Goal: Use online tool/utility: Utilize a website feature to perform a specific function

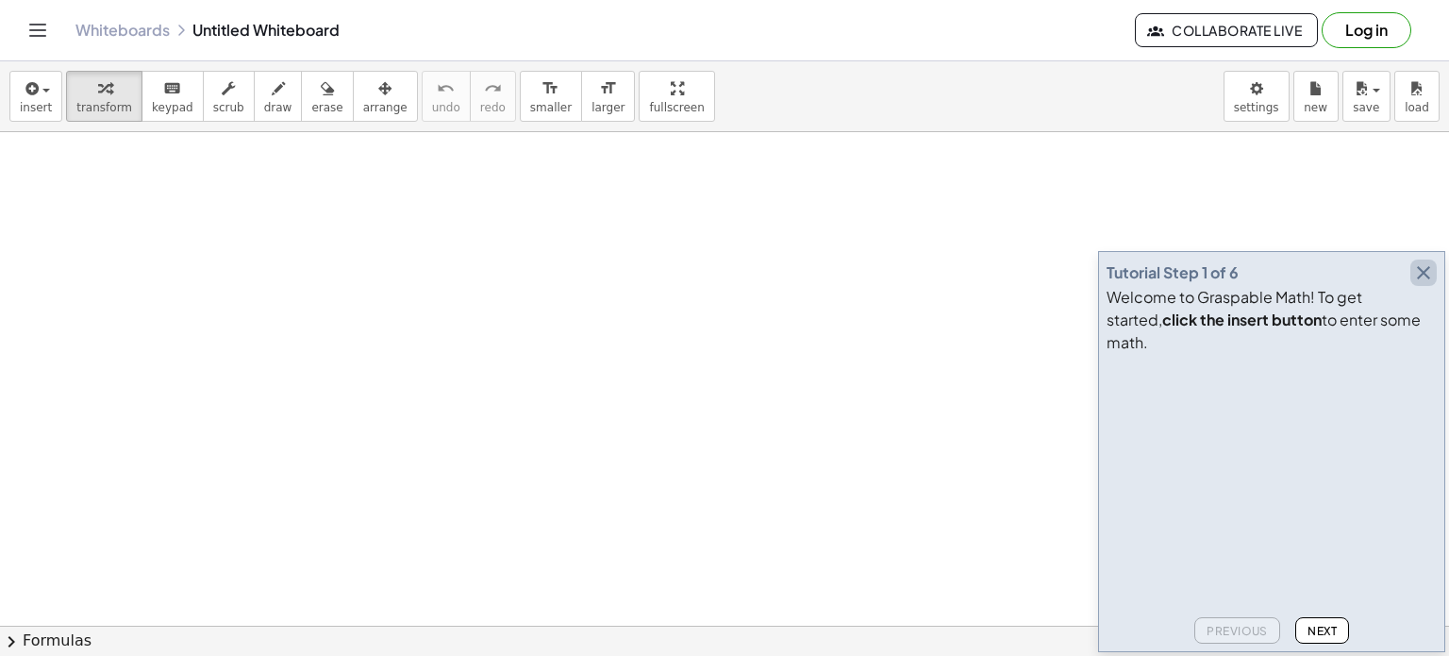
click at [1415, 284] on icon "button" at bounding box center [1424, 272] width 23 height 23
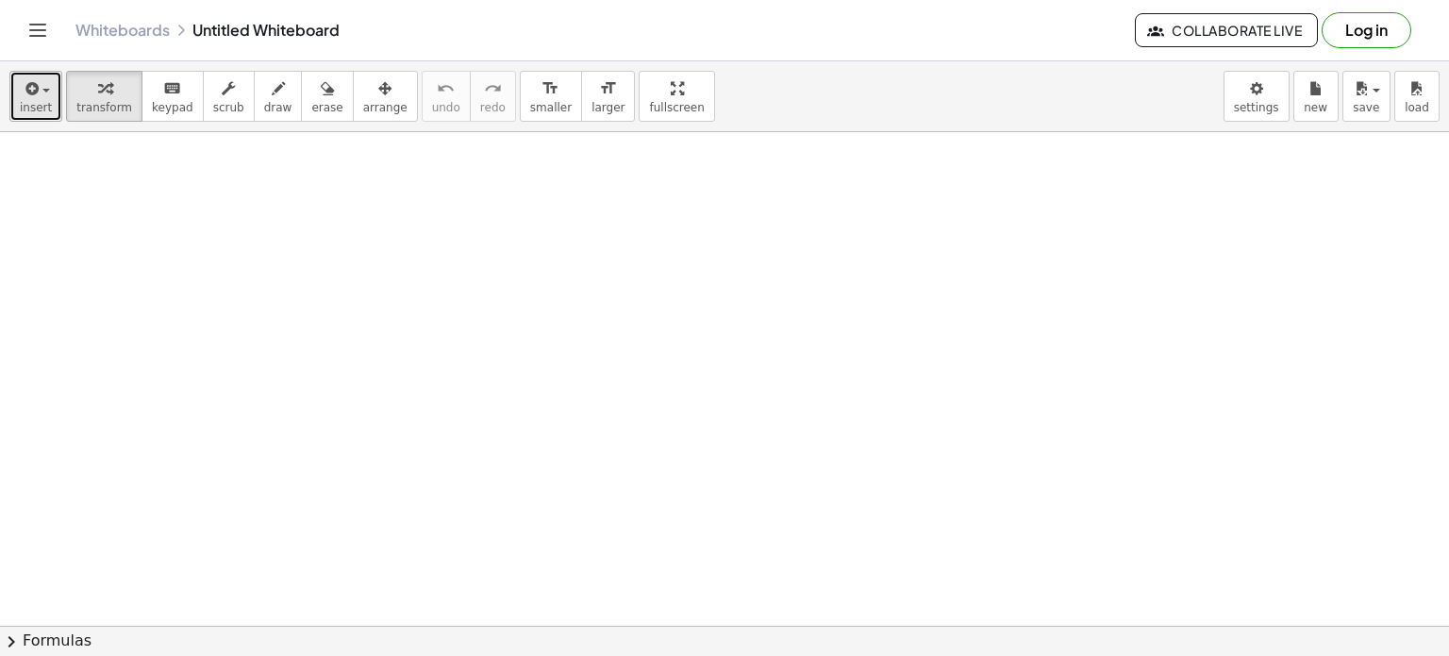
click at [25, 108] on span "insert" at bounding box center [36, 107] width 32 height 13
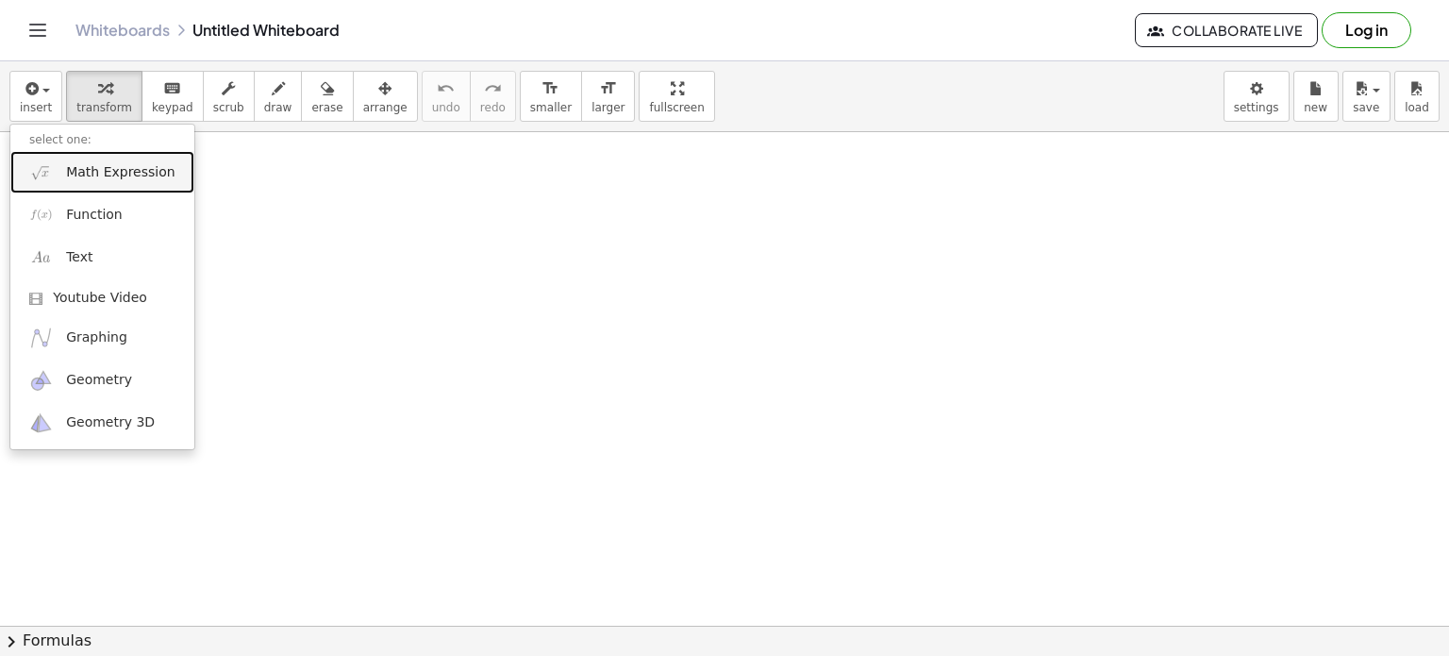
click at [130, 175] on span "Math Expression" at bounding box center [120, 172] width 109 height 19
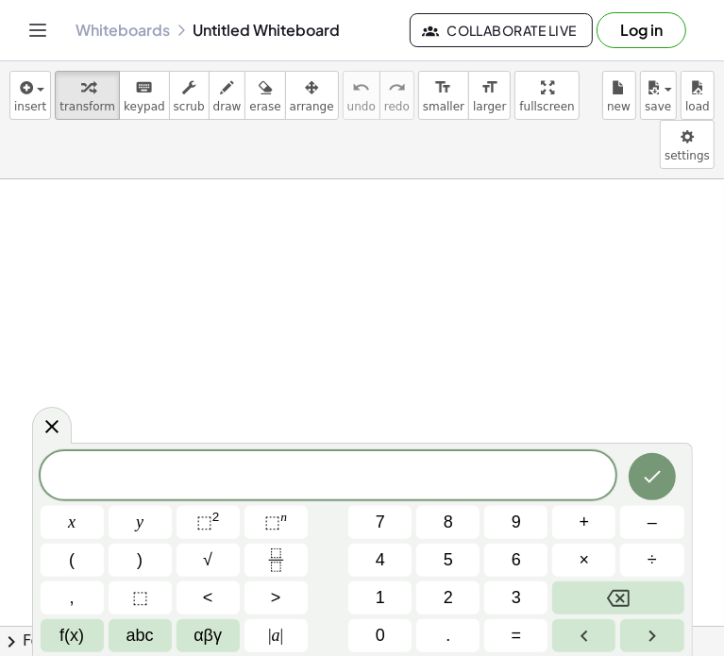
click at [128, 471] on span at bounding box center [329, 476] width 576 height 28
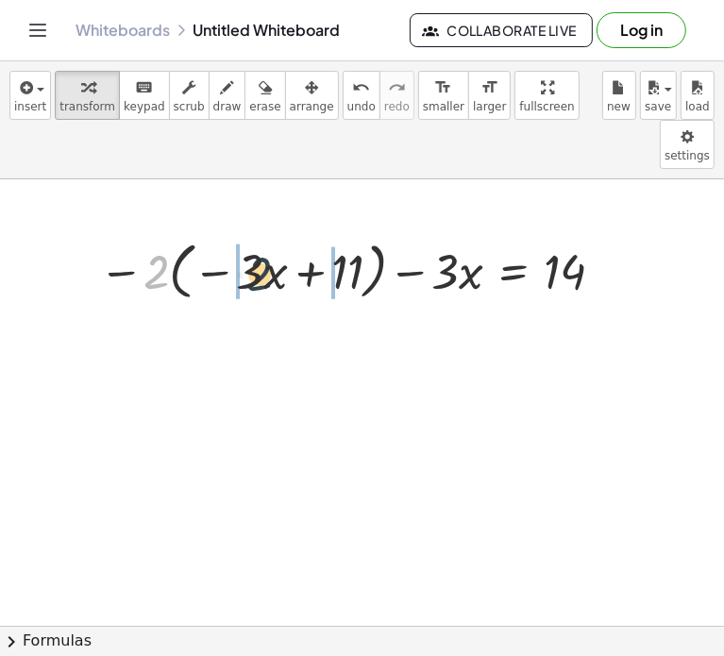
drag, startPoint x: 157, startPoint y: 219, endPoint x: 269, endPoint y: 218, distance: 112.3
click at [269, 234] on div at bounding box center [355, 270] width 531 height 72
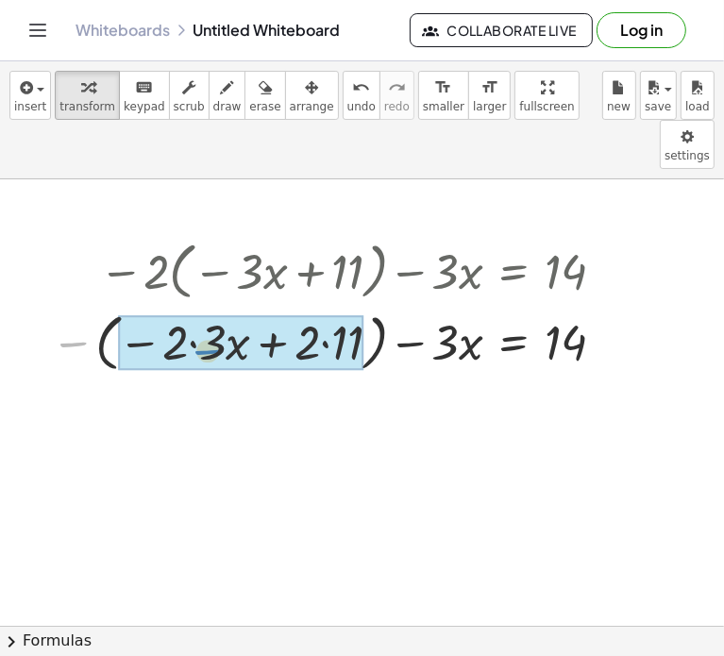
drag, startPoint x: 65, startPoint y: 301, endPoint x: 200, endPoint y: 309, distance: 135.1
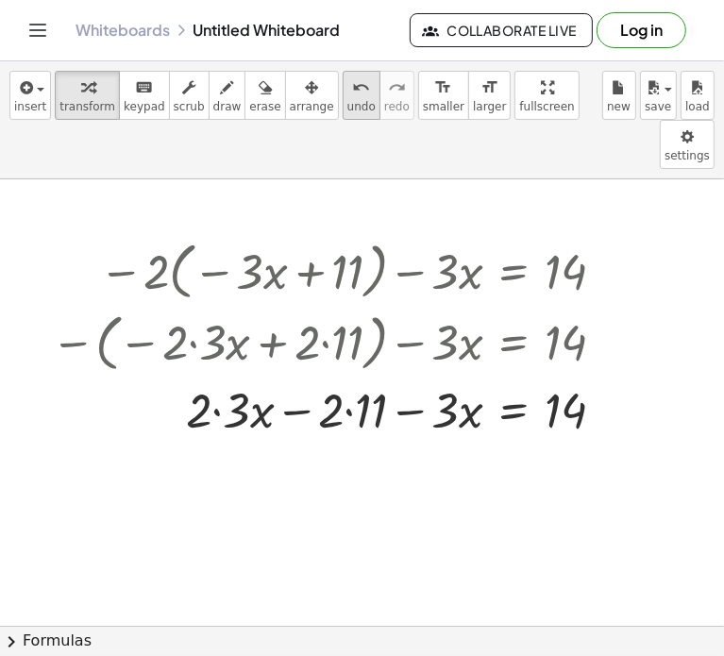
click at [352, 94] on icon "undo" at bounding box center [361, 87] width 18 height 23
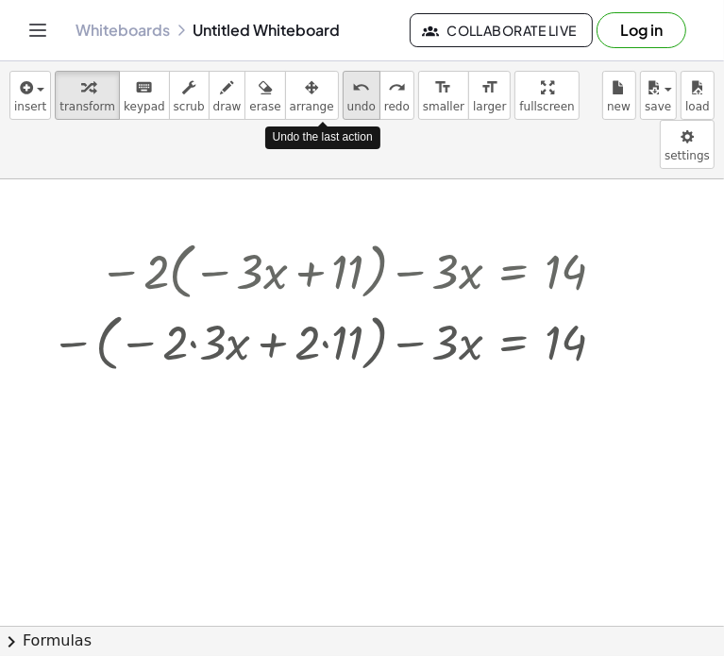
click at [352, 94] on icon "undo" at bounding box center [361, 87] width 18 height 23
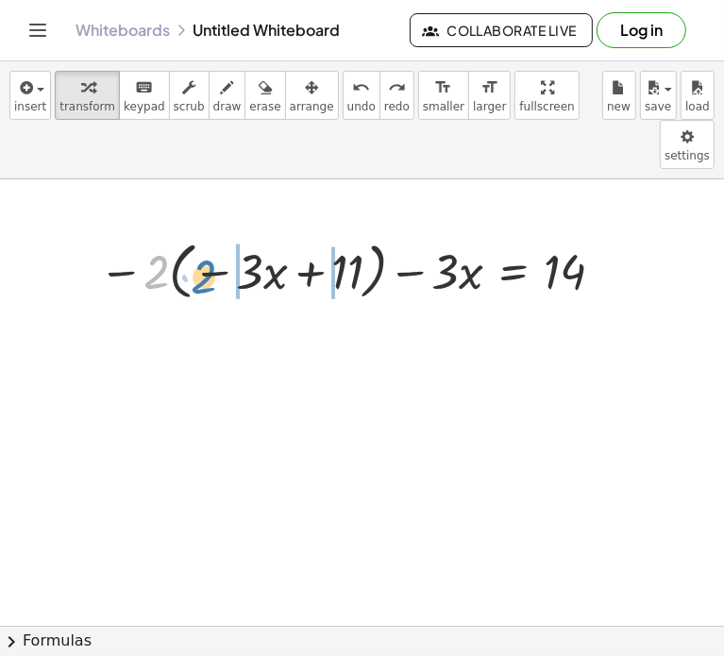
drag, startPoint x: 158, startPoint y: 223, endPoint x: 205, endPoint y: 227, distance: 47.4
click at [205, 234] on div at bounding box center [355, 270] width 531 height 72
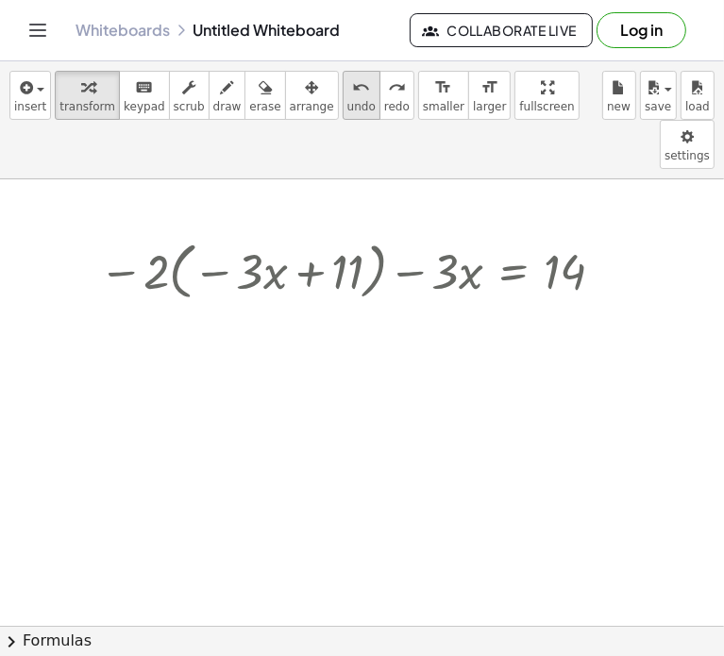
click at [347, 108] on span "undo" at bounding box center [361, 106] width 28 height 13
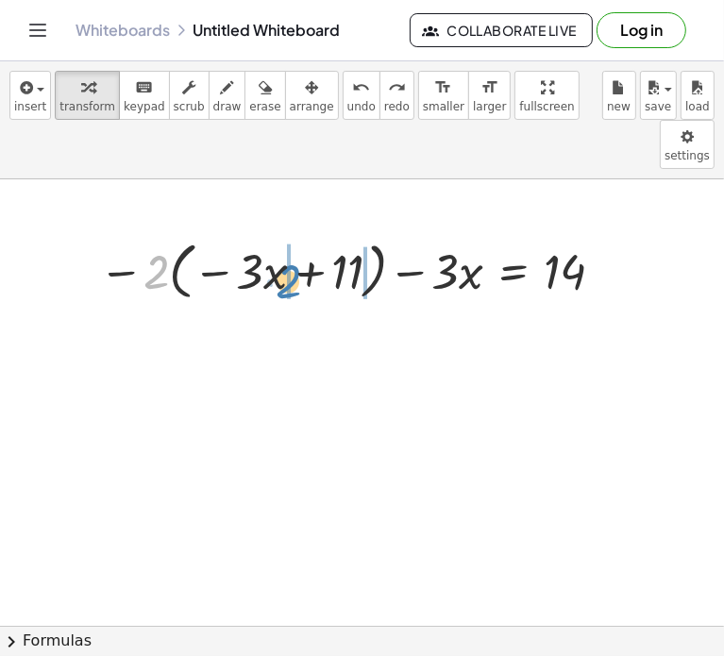
drag, startPoint x: 155, startPoint y: 229, endPoint x: 287, endPoint y: 238, distance: 132.4
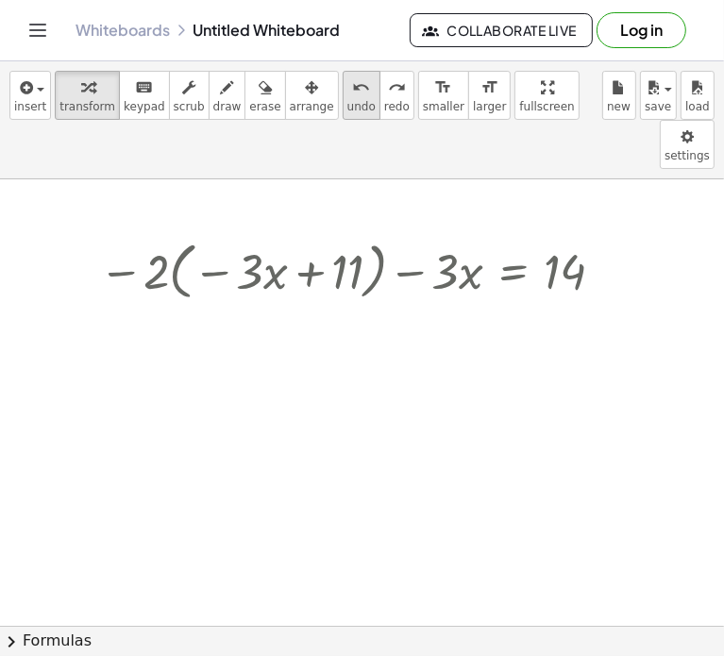
click at [347, 105] on span "undo" at bounding box center [361, 106] width 28 height 13
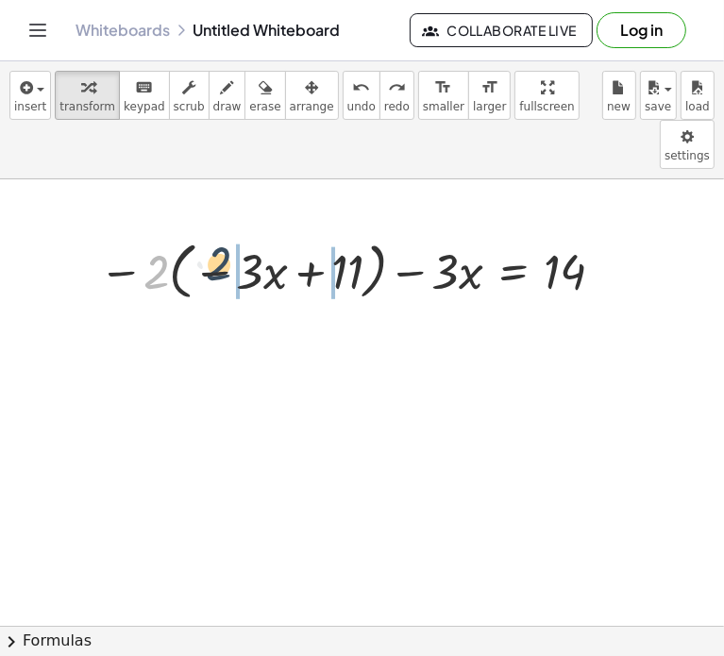
drag, startPoint x: 155, startPoint y: 232, endPoint x: 220, endPoint y: 226, distance: 65.4
click at [220, 234] on div at bounding box center [355, 270] width 531 height 72
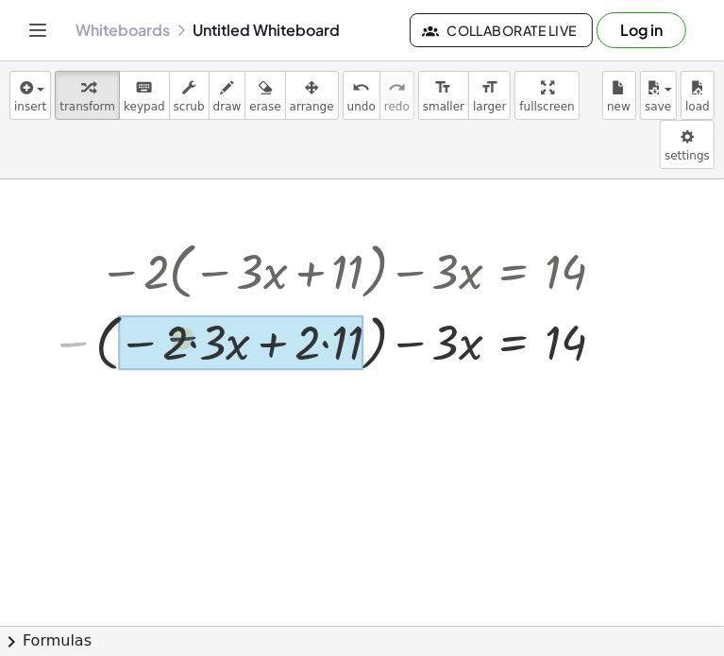
drag, startPoint x: 71, startPoint y: 299, endPoint x: 140, endPoint y: 296, distance: 68.9
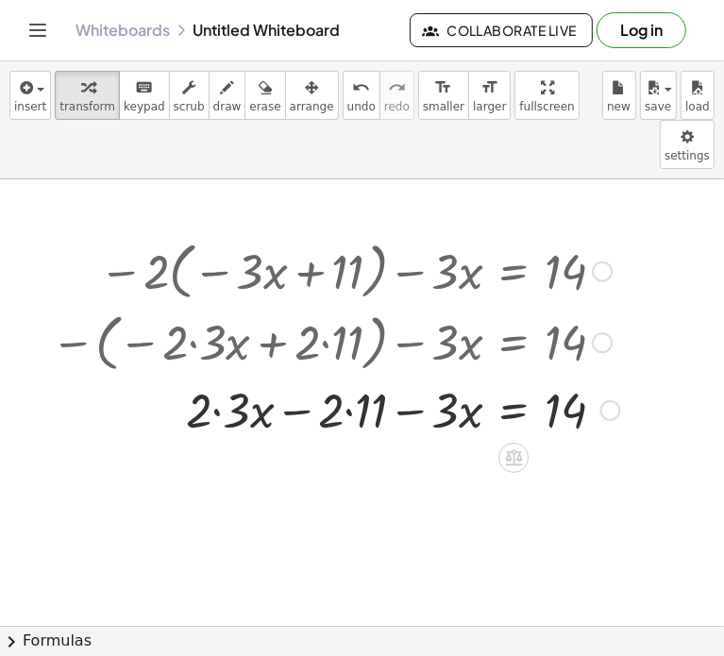
click at [233, 376] on div at bounding box center [336, 408] width 588 height 64
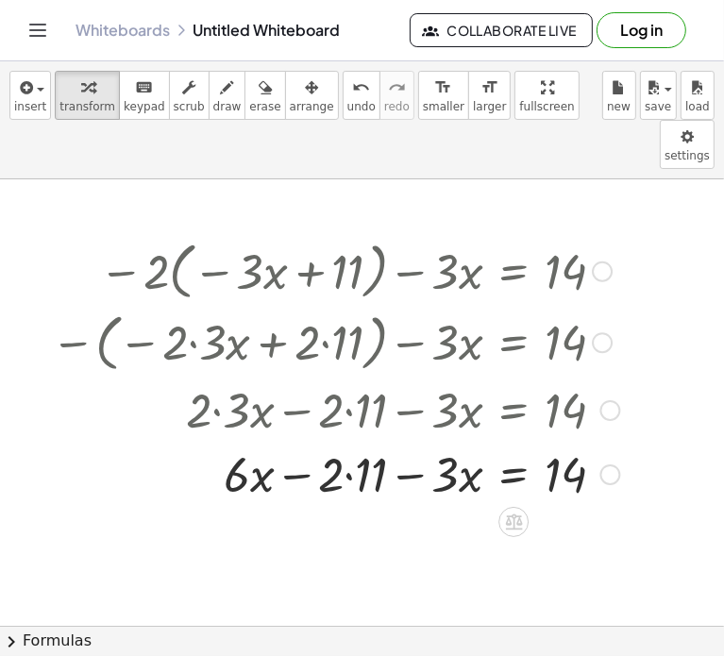
click at [346, 441] on div at bounding box center [336, 473] width 588 height 64
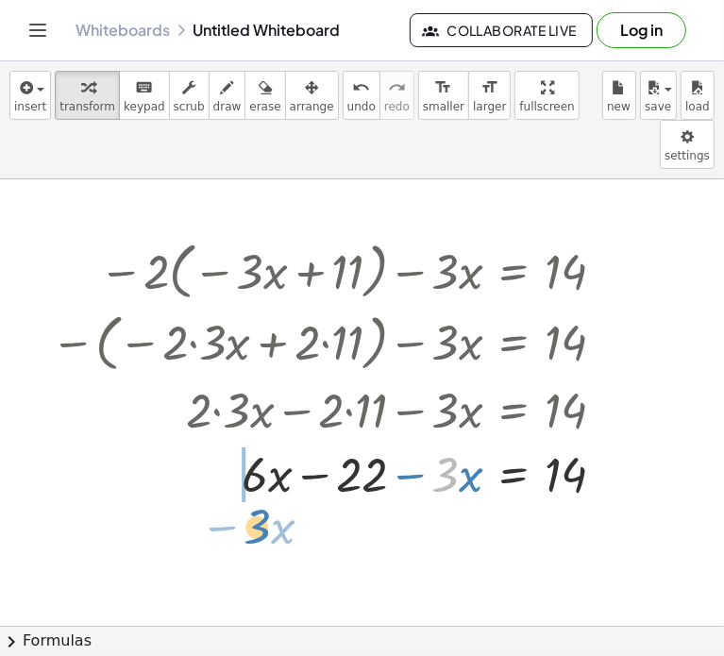
drag, startPoint x: 446, startPoint y: 430, endPoint x: 259, endPoint y: 482, distance: 194.8
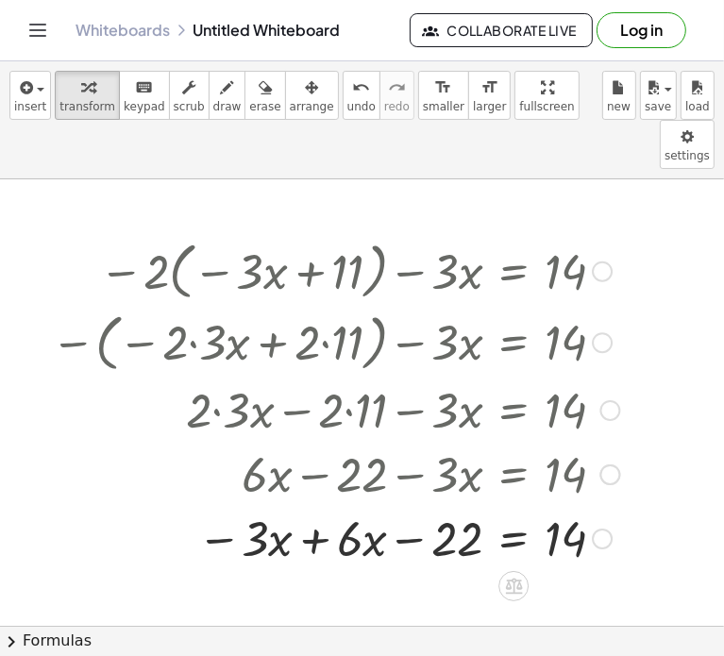
click at [314, 505] on div at bounding box center [336, 537] width 588 height 64
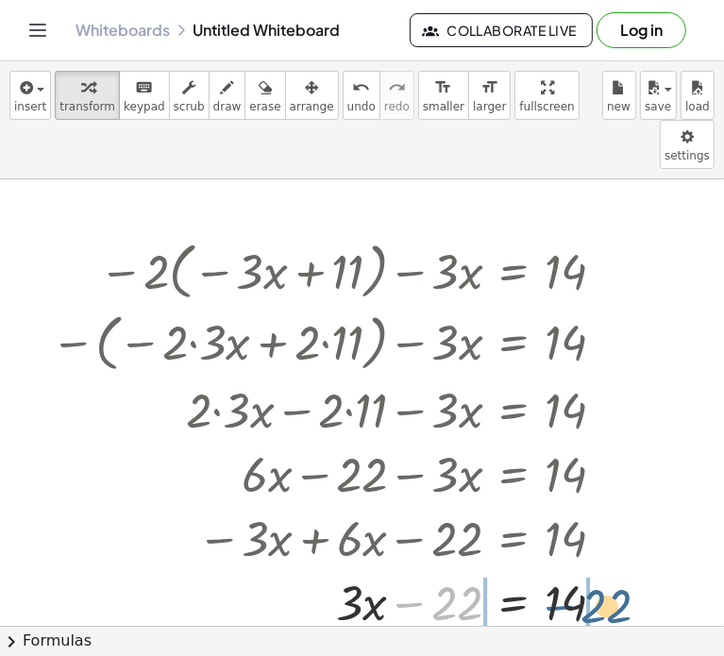
drag, startPoint x: 416, startPoint y: 559, endPoint x: 569, endPoint y: 561, distance: 152.9
click at [569, 569] on div at bounding box center [336, 601] width 588 height 64
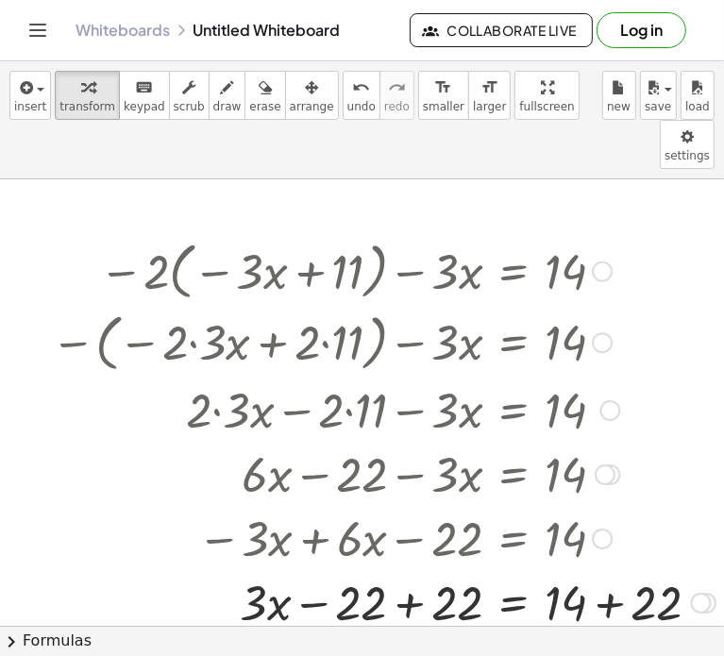
click at [417, 569] on div at bounding box center [383, 601] width 683 height 64
click at [615, 569] on div at bounding box center [383, 601] width 683 height 64
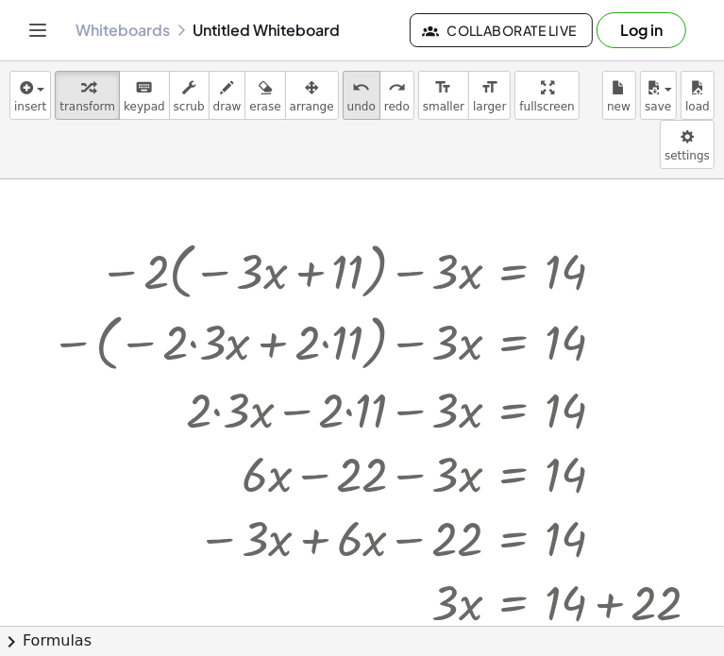
click at [347, 105] on span "undo" at bounding box center [361, 106] width 28 height 13
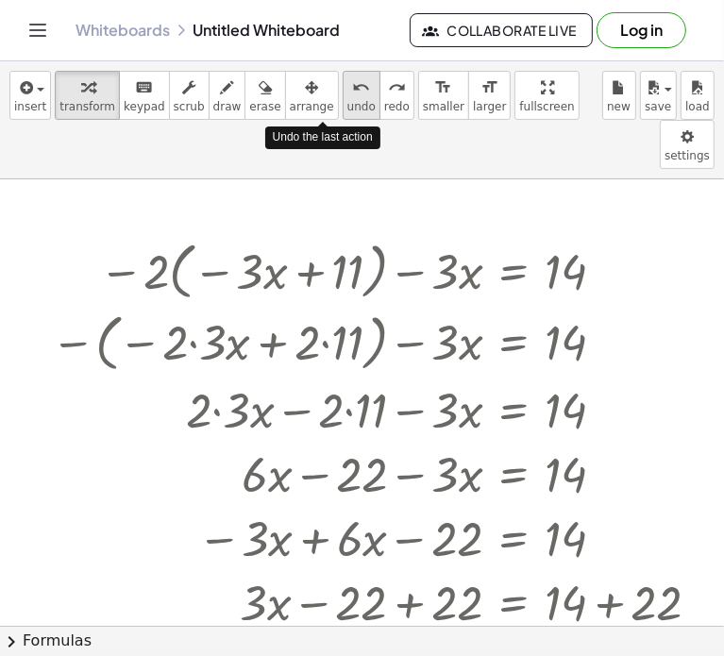
click at [347, 106] on span "undo" at bounding box center [361, 106] width 28 height 13
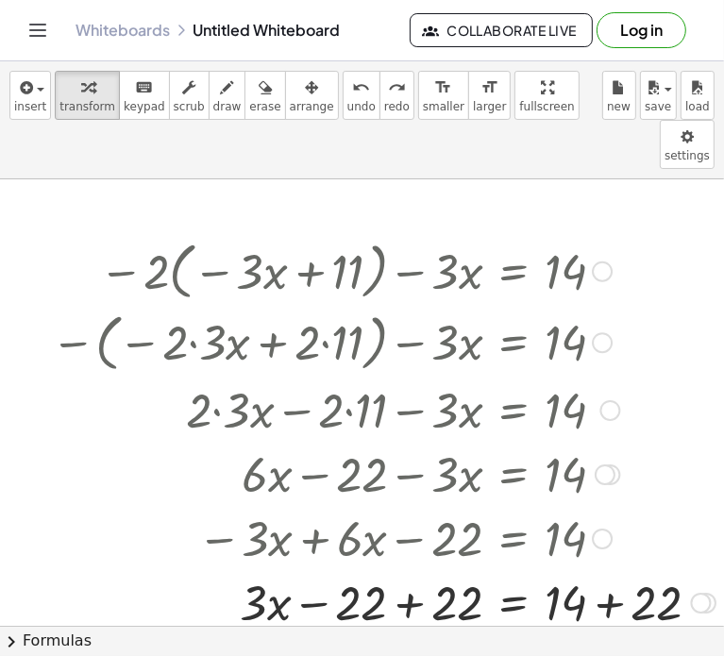
click at [410, 569] on div at bounding box center [383, 601] width 683 height 64
click at [600, 569] on div at bounding box center [383, 601] width 683 height 64
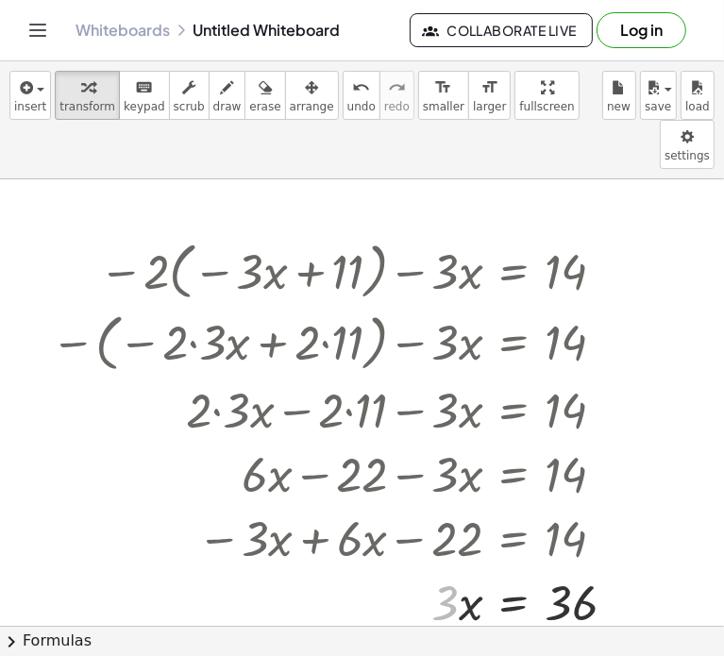
drag, startPoint x: 453, startPoint y: 558, endPoint x: 571, endPoint y: 601, distance: 125.7
click at [457, 560] on div at bounding box center [342, 601] width 600 height 94
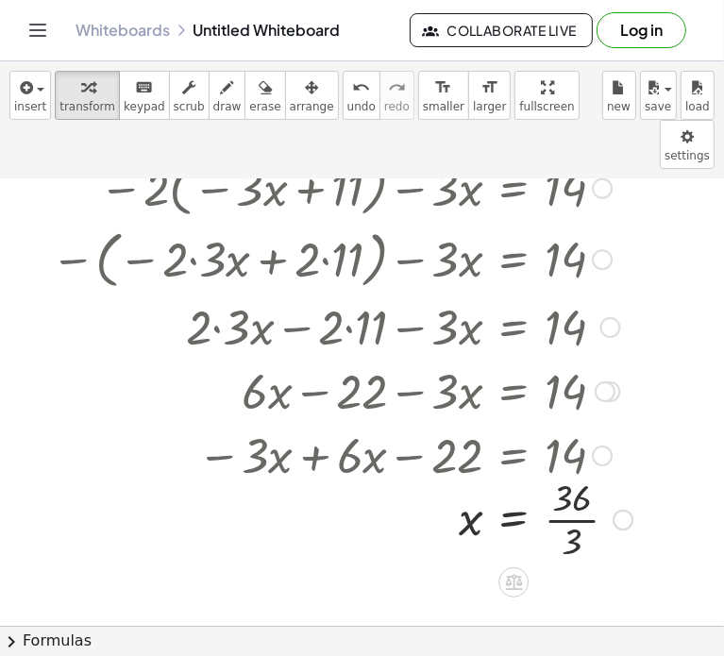
scroll to position [115, 0]
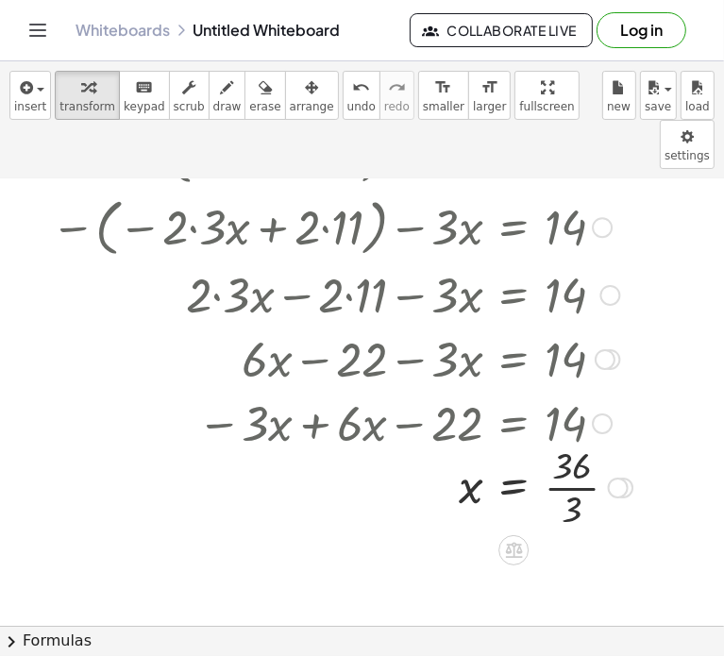
click at [563, 439] on div at bounding box center [342, 486] width 600 height 94
click at [347, 101] on span "undo" at bounding box center [361, 106] width 28 height 13
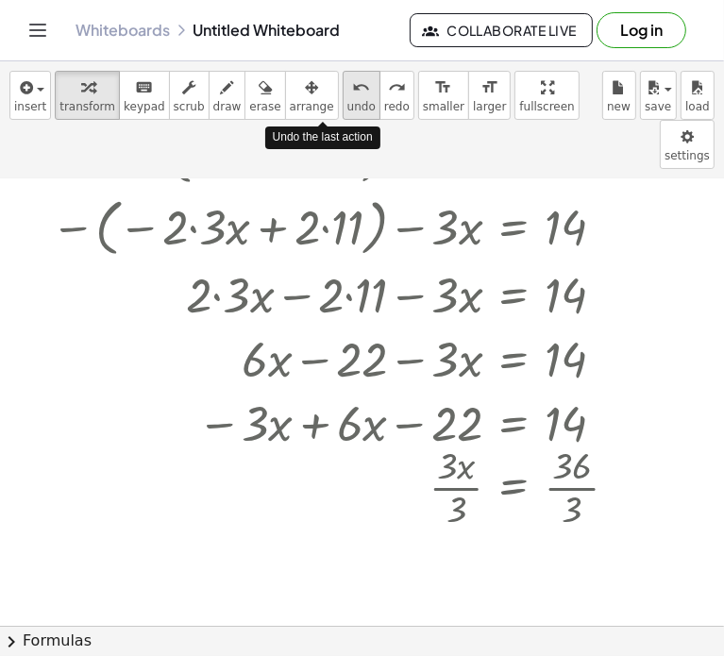
click at [347, 101] on span "undo" at bounding box center [361, 106] width 28 height 13
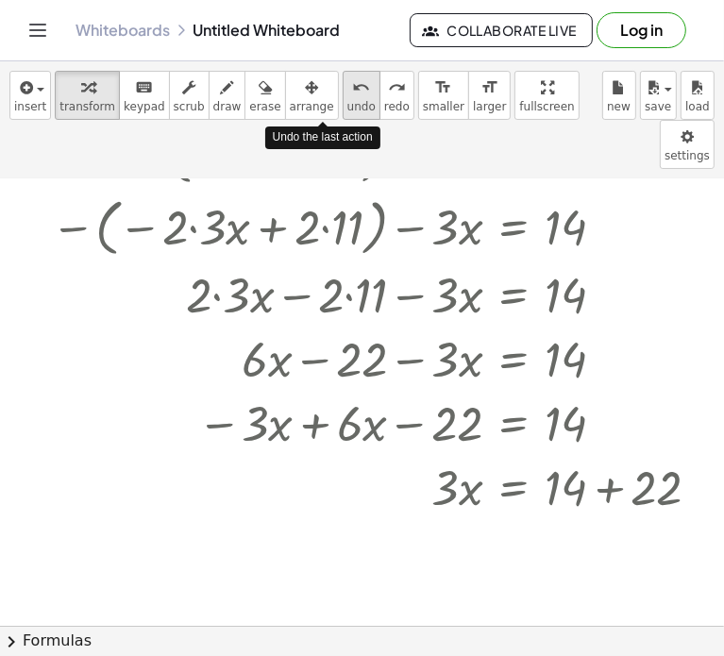
click at [347, 101] on span "undo" at bounding box center [361, 106] width 28 height 13
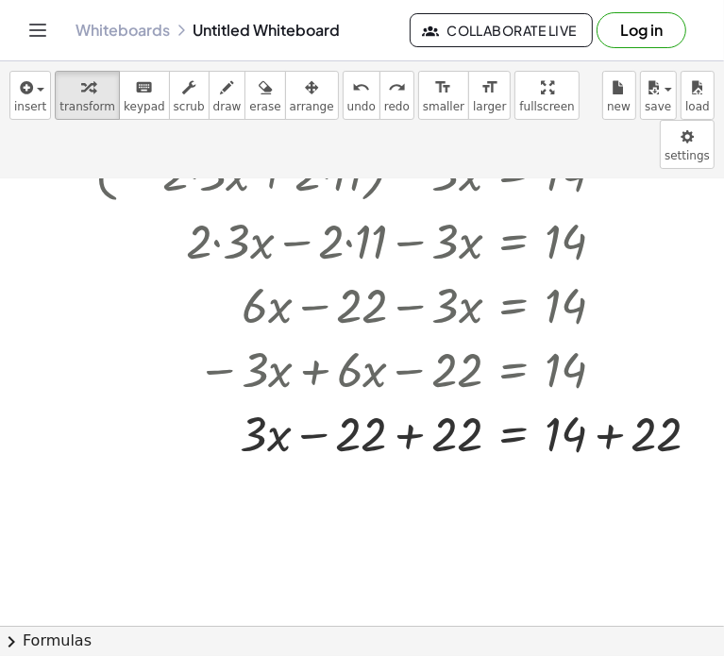
scroll to position [226, 0]
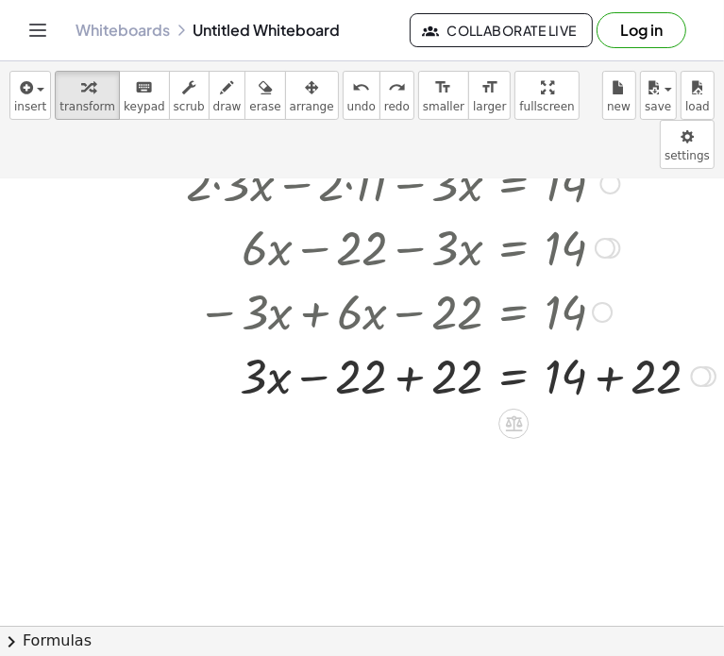
click at [409, 343] on div at bounding box center [383, 375] width 683 height 64
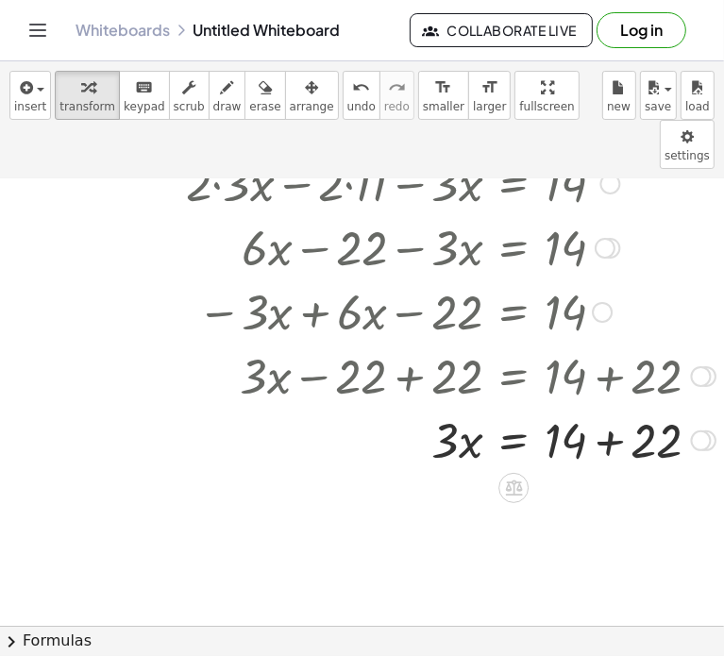
click at [605, 407] on div at bounding box center [383, 439] width 683 height 64
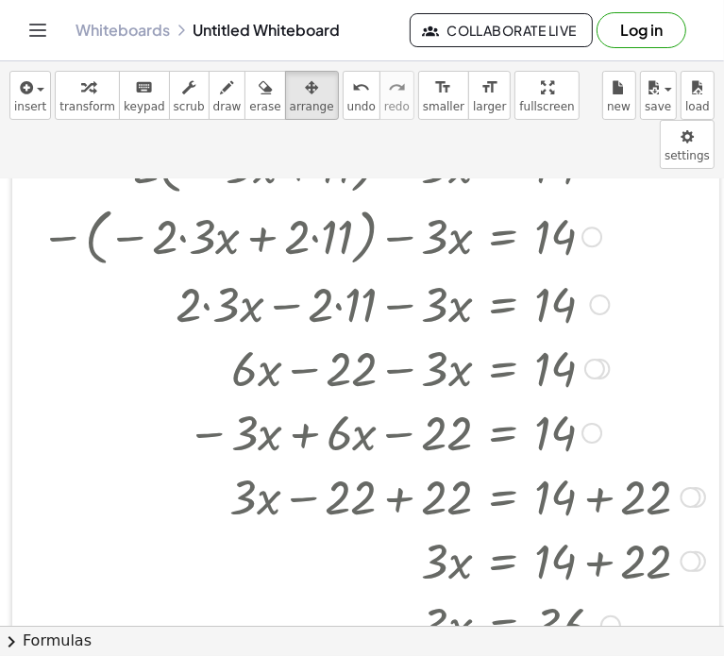
scroll to position [0, 25]
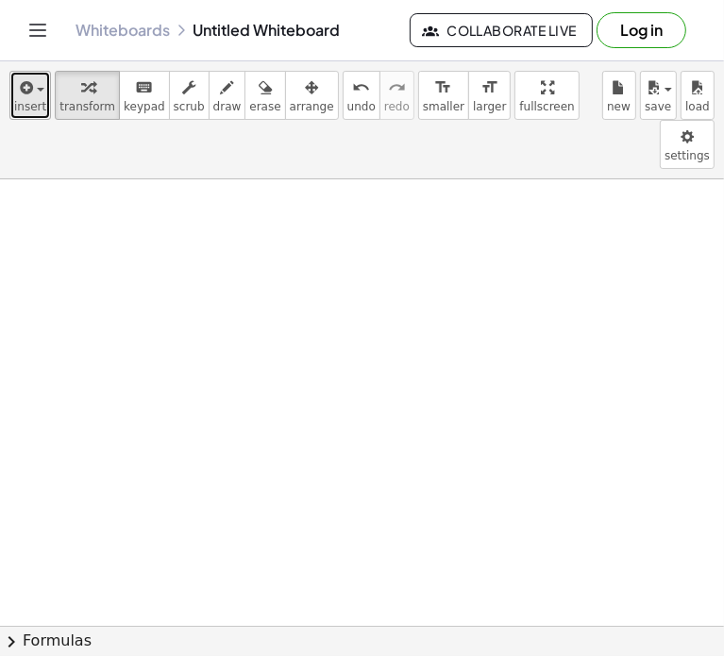
click at [30, 108] on span "insert" at bounding box center [30, 106] width 32 height 13
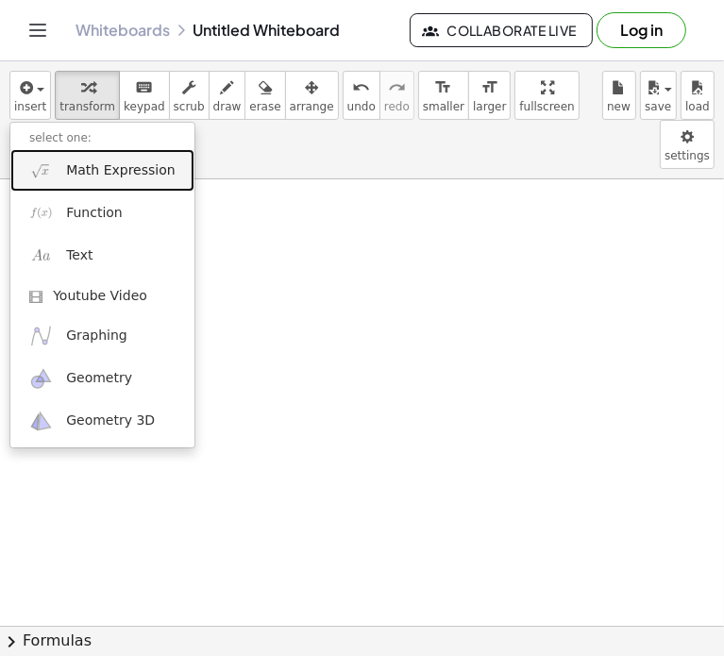
click at [127, 173] on span "Math Expression" at bounding box center [120, 170] width 109 height 19
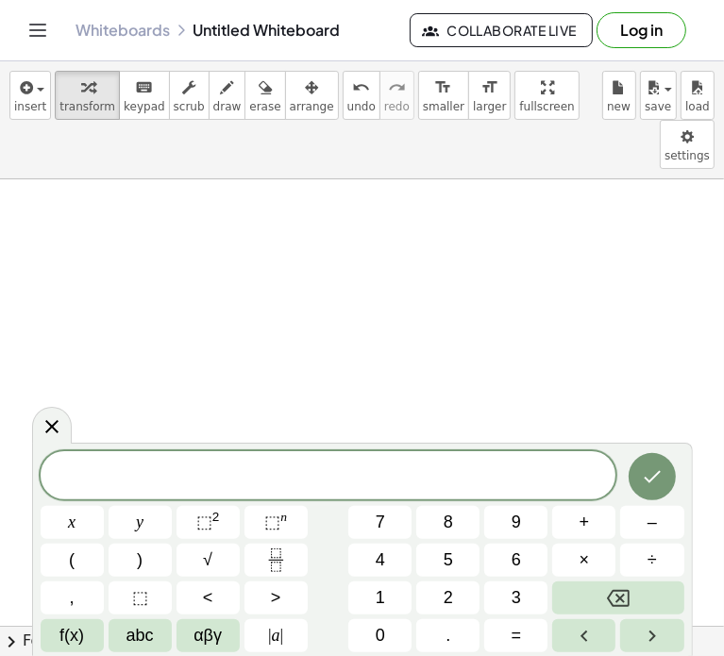
click at [224, 476] on span at bounding box center [329, 476] width 576 height 28
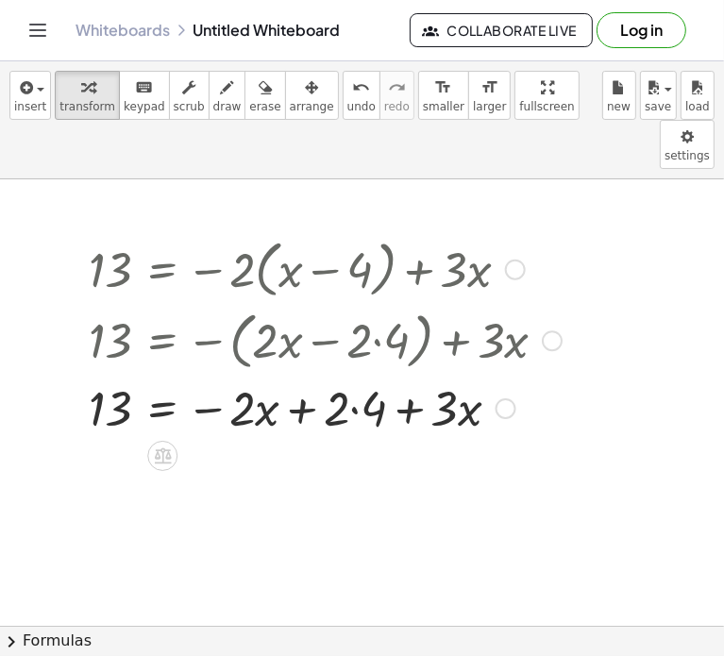
click at [335, 393] on div "13 = − · 2 · ( + x − 4 ) + · 3 · x 13 = − ( + · 2 · x − · 2 · 4 ) + · 3 · x 13 …" at bounding box center [317, 335] width 515 height 216
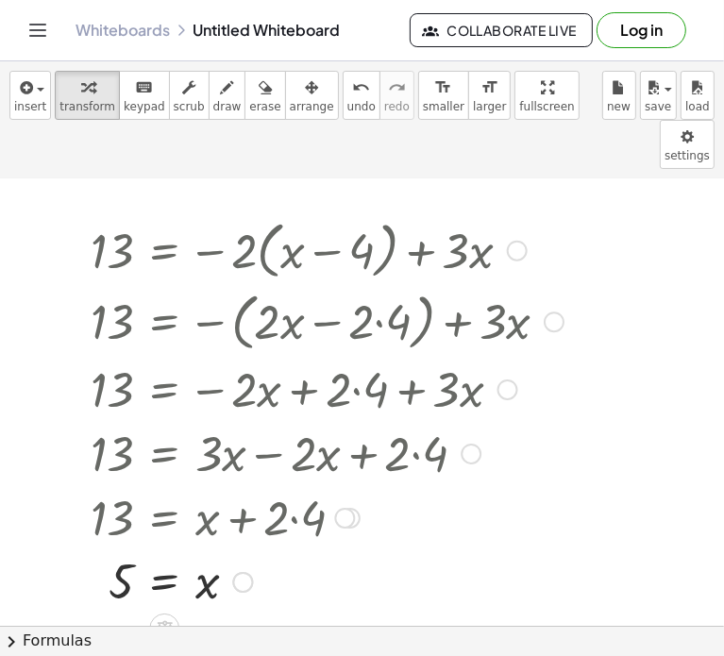
scroll to position [20, 25]
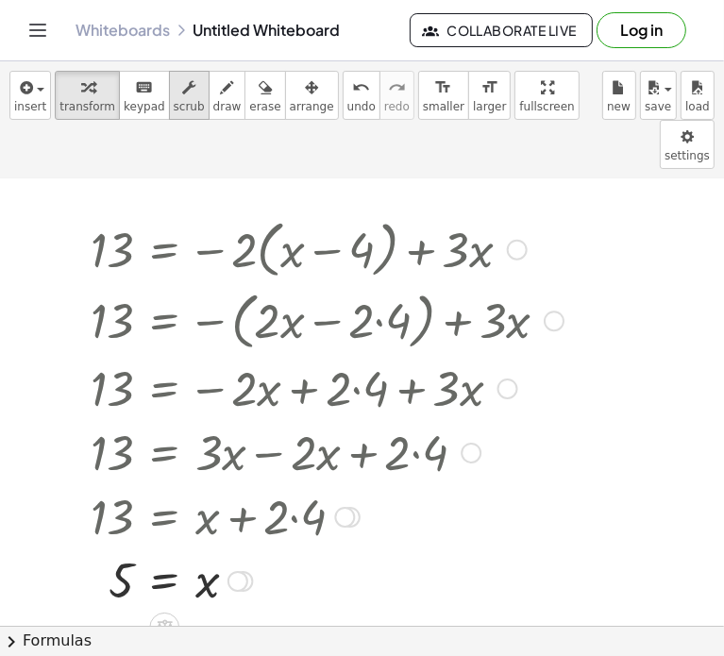
click at [174, 106] on span "scrub" at bounding box center [189, 106] width 31 height 13
click at [106, 216] on div "▲" at bounding box center [112, 224] width 12 height 17
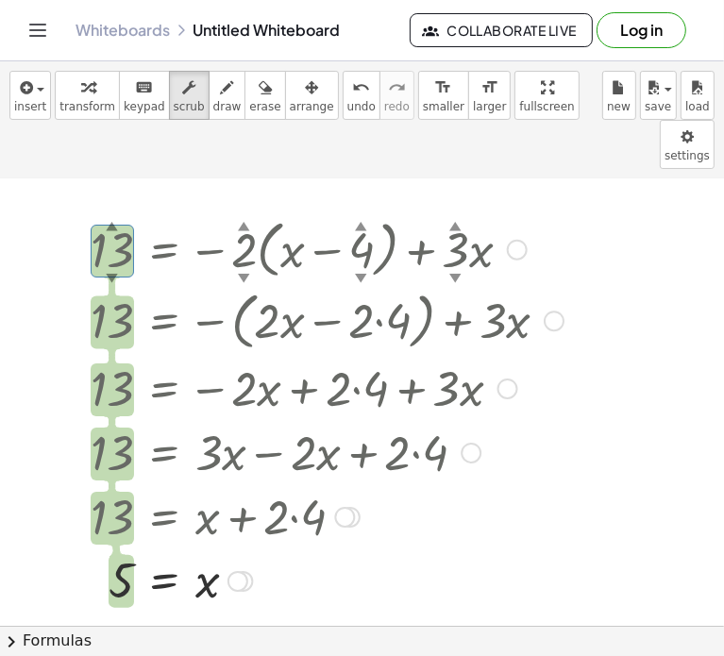
click at [106, 216] on div "▲" at bounding box center [112, 224] width 12 height 17
drag, startPoint x: 104, startPoint y: 198, endPoint x: 109, endPoint y: 271, distance: 72.8
click at [164, 250] on div "13 ▲ ▼ = − · 2 ▲ ▼ · ( + x − 4 ▲ ▼ ) + · 3 ▲ ▼ · x 13 = − ( + · 2 · x − · 2 · 4…" at bounding box center [164, 250] width 0 height 0
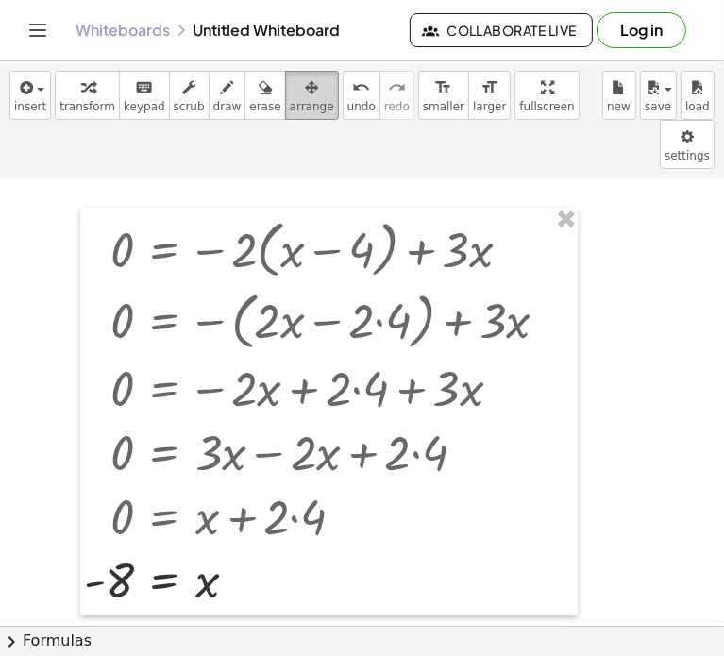
click at [290, 100] on span "arrange" at bounding box center [312, 106] width 44 height 13
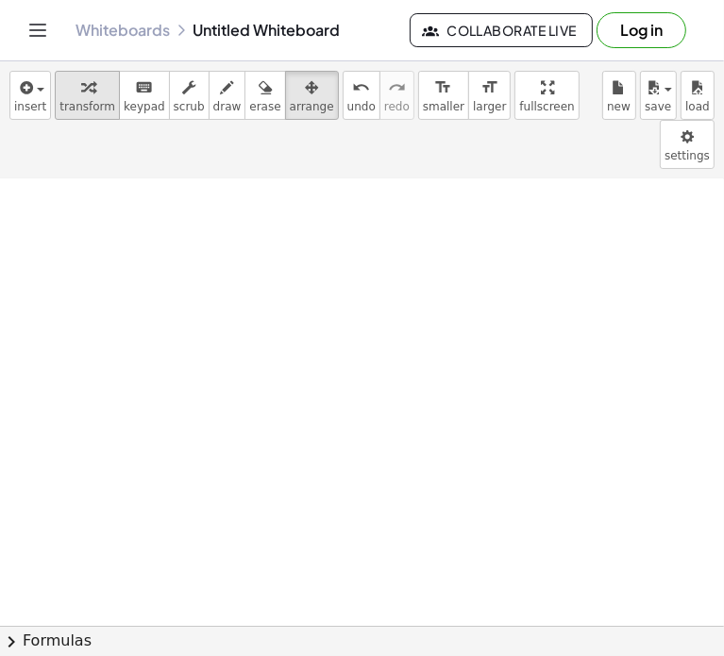
click at [89, 86] on div "button" at bounding box center [87, 86] width 56 height 23
click at [20, 91] on icon "button" at bounding box center [24, 87] width 17 height 23
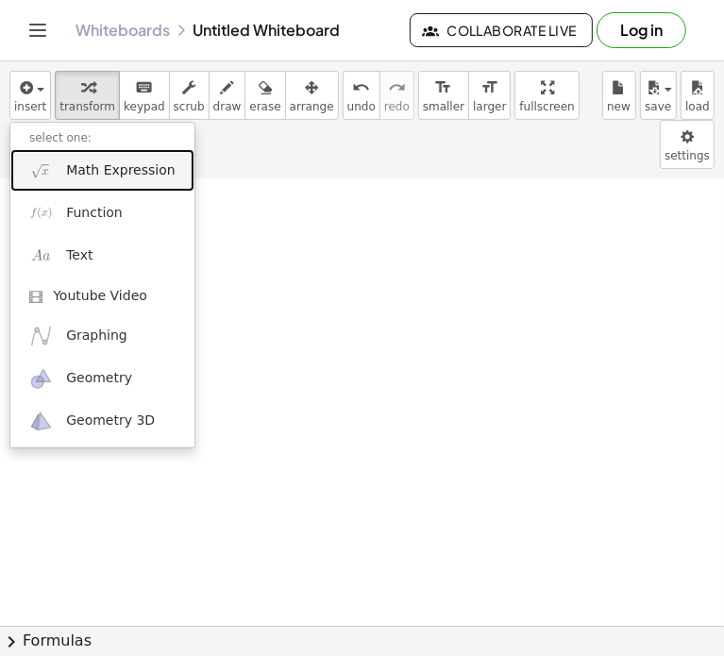
click at [87, 170] on span "Math Expression" at bounding box center [120, 170] width 109 height 19
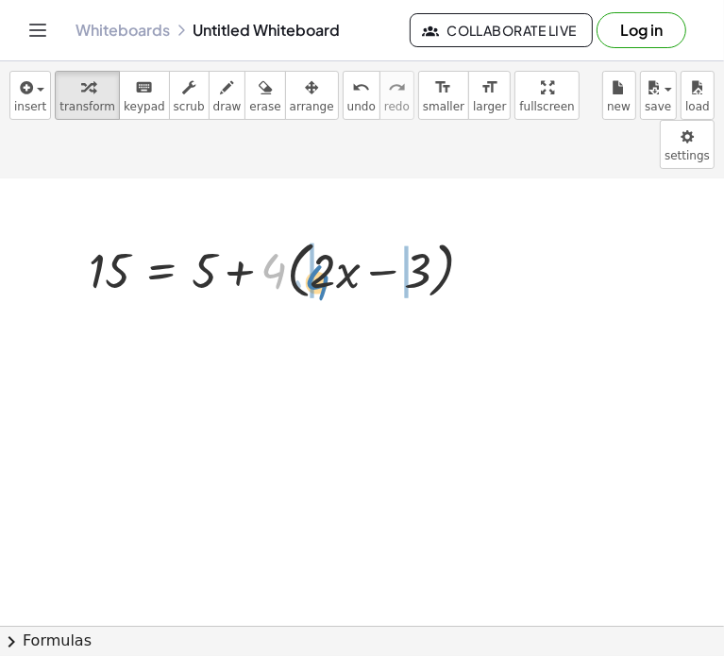
drag, startPoint x: 254, startPoint y: 214, endPoint x: 296, endPoint y: 220, distance: 42.8
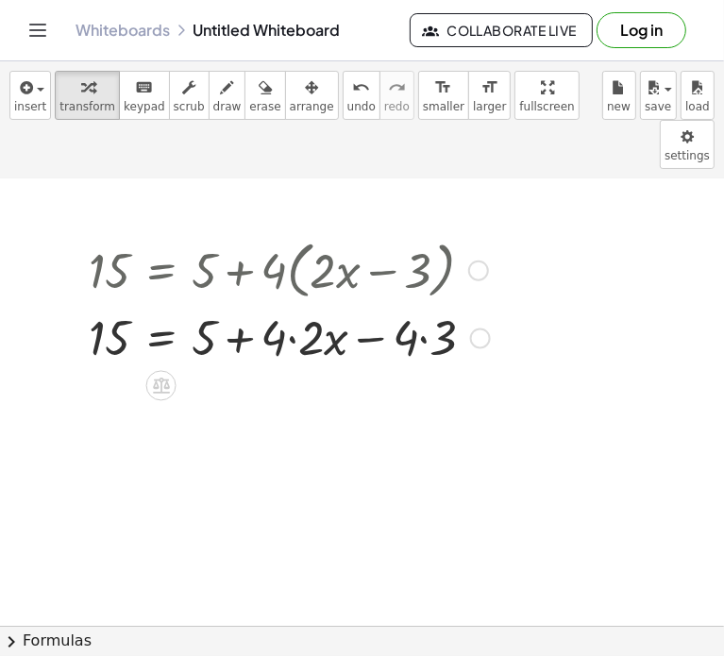
click at [283, 304] on div at bounding box center [289, 336] width 420 height 64
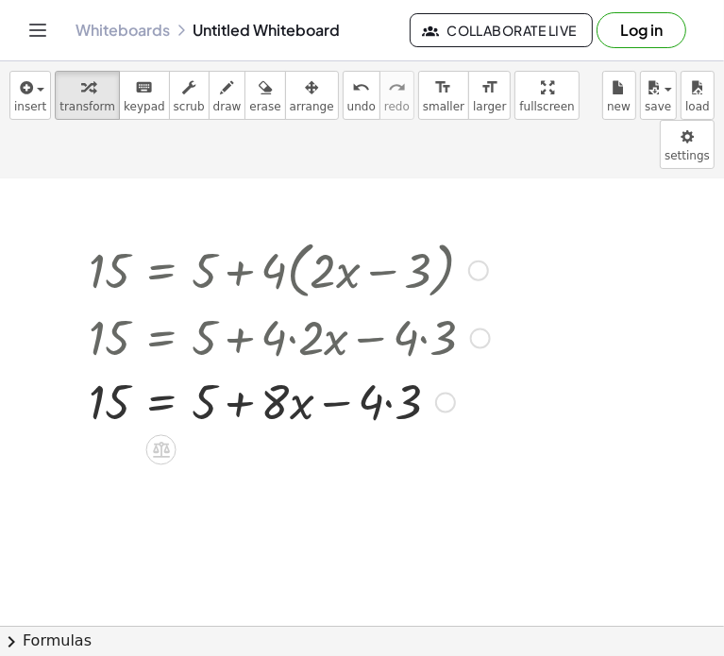
click at [375, 368] on div at bounding box center [289, 400] width 420 height 64
drag, startPoint x: 326, startPoint y: 355, endPoint x: 147, endPoint y: 367, distance: 178.8
click at [147, 368] on div at bounding box center [289, 400] width 420 height 64
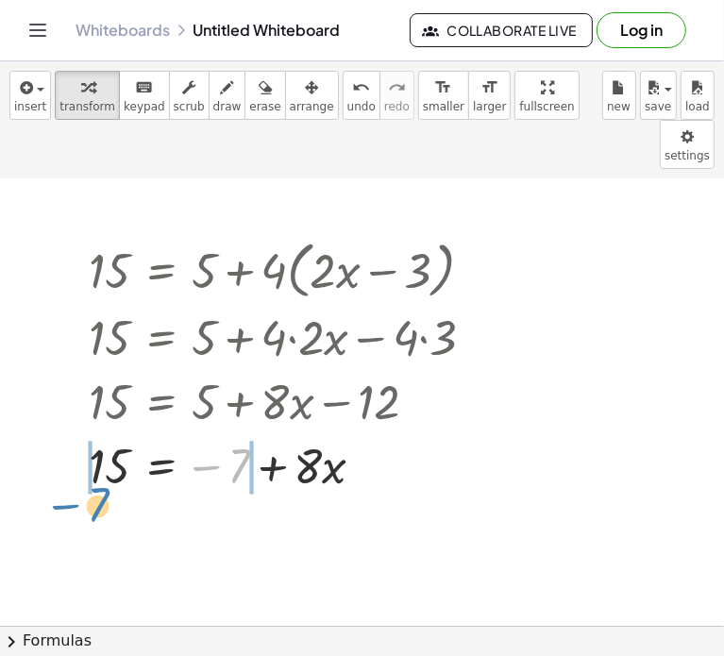
drag, startPoint x: 201, startPoint y: 416, endPoint x: 61, endPoint y: 452, distance: 144.2
click at [61, 452] on div "15 = + 5 + · 4 · ( + · 2 · x − 3 ) 15 = + 5 + · 4 · 2 · x − · 4 · 3 15 = + 5 + …" at bounding box center [357, 605] width 734 height 893
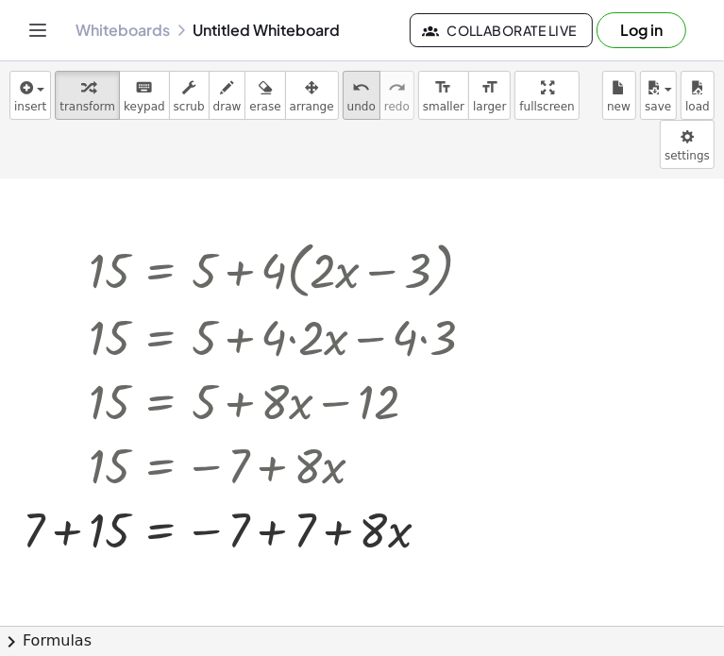
click at [347, 92] on div "undo" at bounding box center [361, 86] width 28 height 23
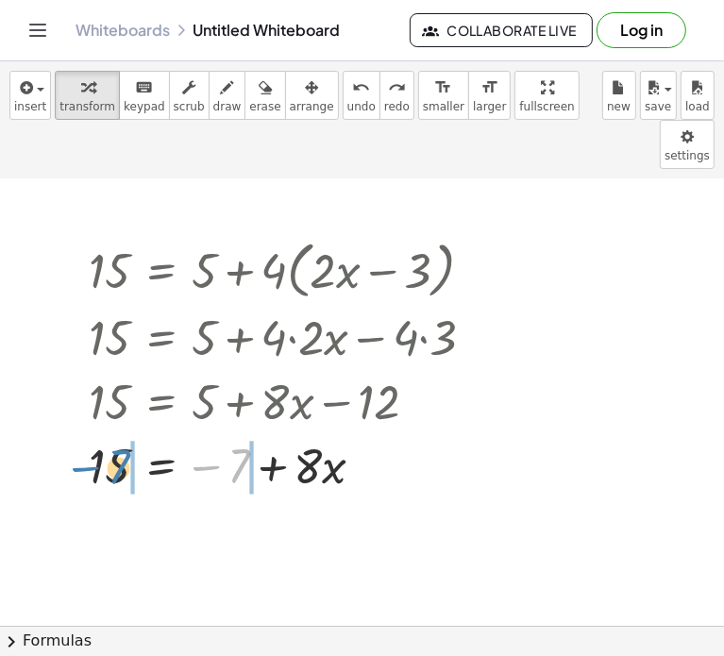
drag, startPoint x: 222, startPoint y: 414, endPoint x: 103, endPoint y: 415, distance: 118.9
click at [103, 432] on div at bounding box center [289, 464] width 420 height 64
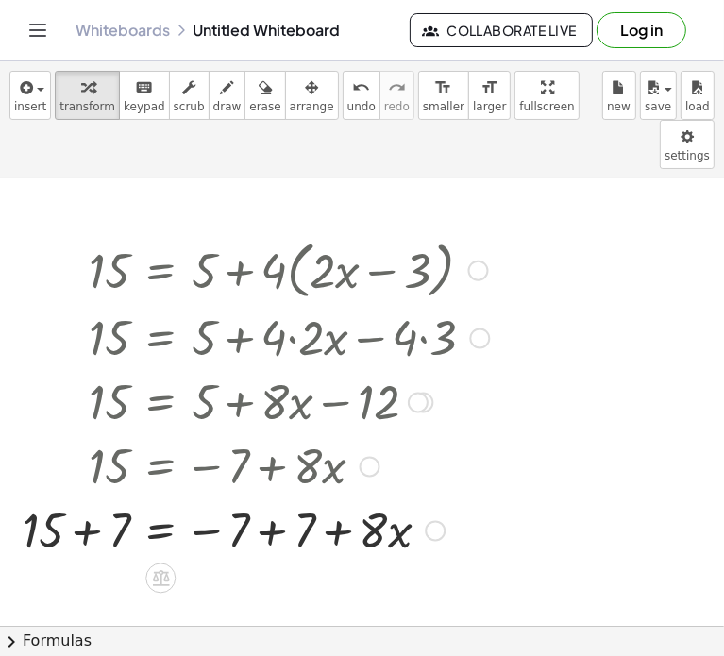
click at [249, 496] on div at bounding box center [255, 528] width 485 height 64
click at [77, 496] on div at bounding box center [255, 528] width 485 height 64
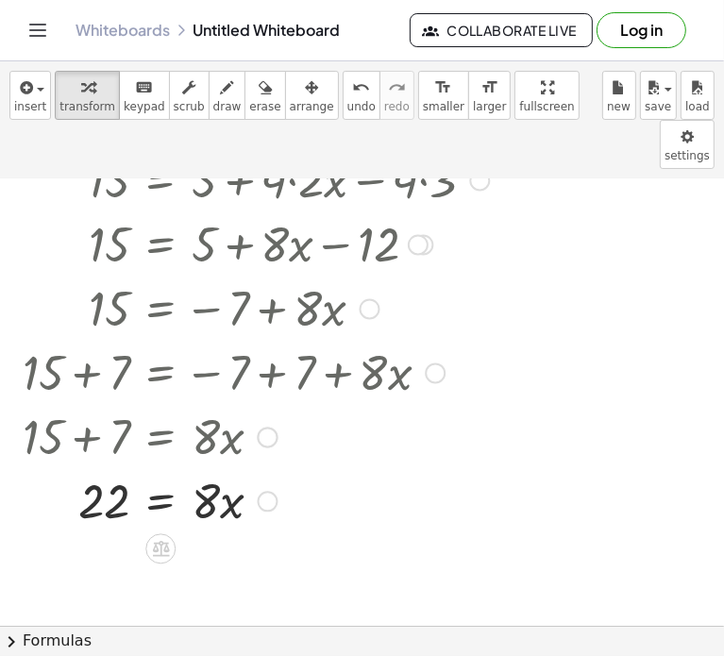
scroll to position [178, 25]
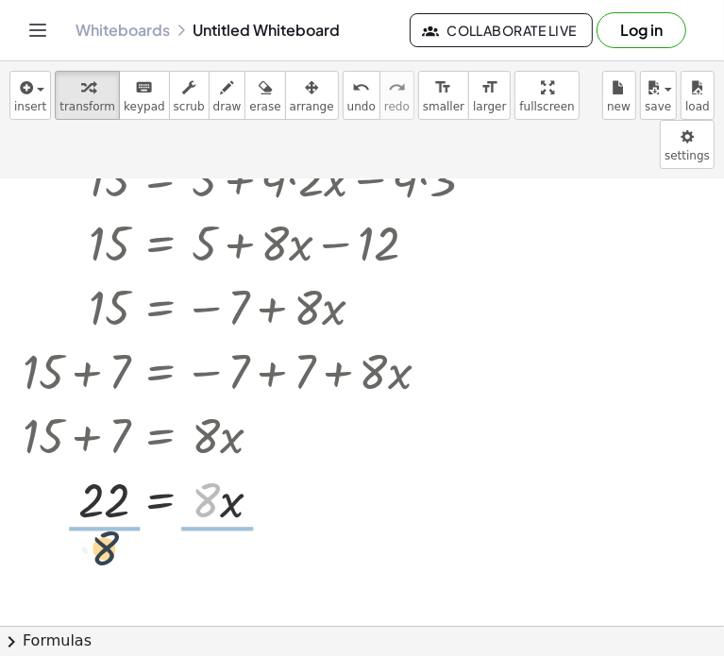
drag, startPoint x: 196, startPoint y: 459, endPoint x: 79, endPoint y: 505, distance: 125.8
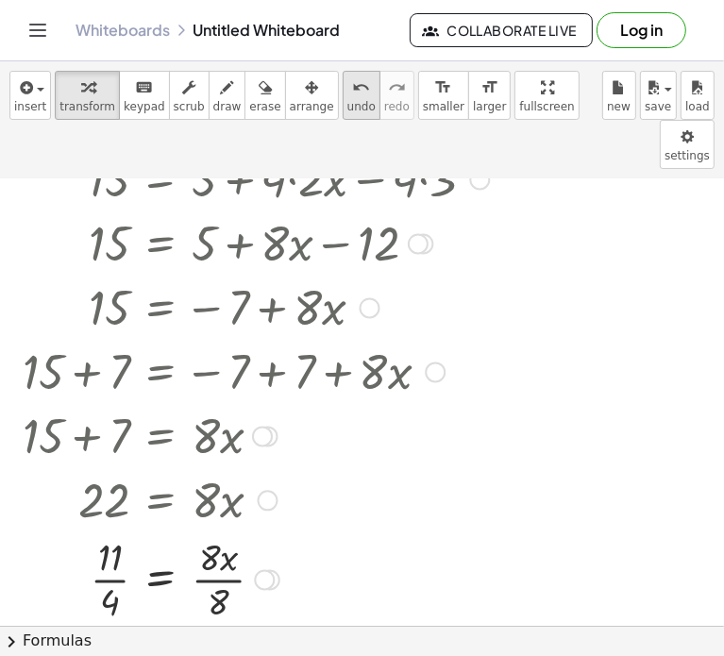
click at [347, 105] on span "undo" at bounding box center [361, 106] width 28 height 13
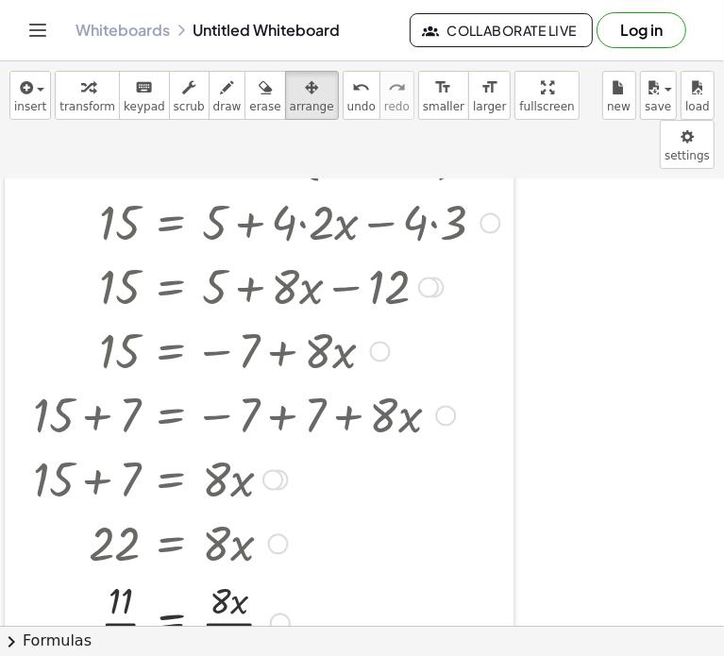
scroll to position [0, 0]
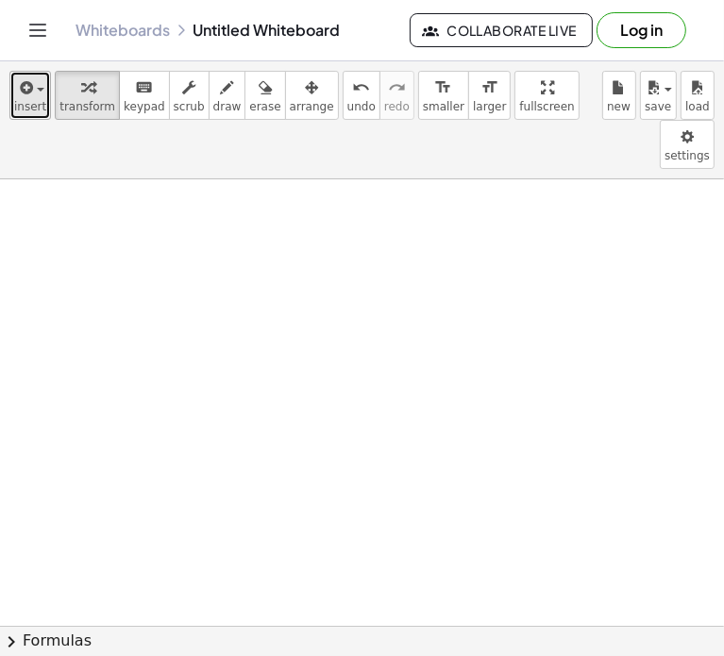
click at [35, 105] on span "insert" at bounding box center [30, 106] width 32 height 13
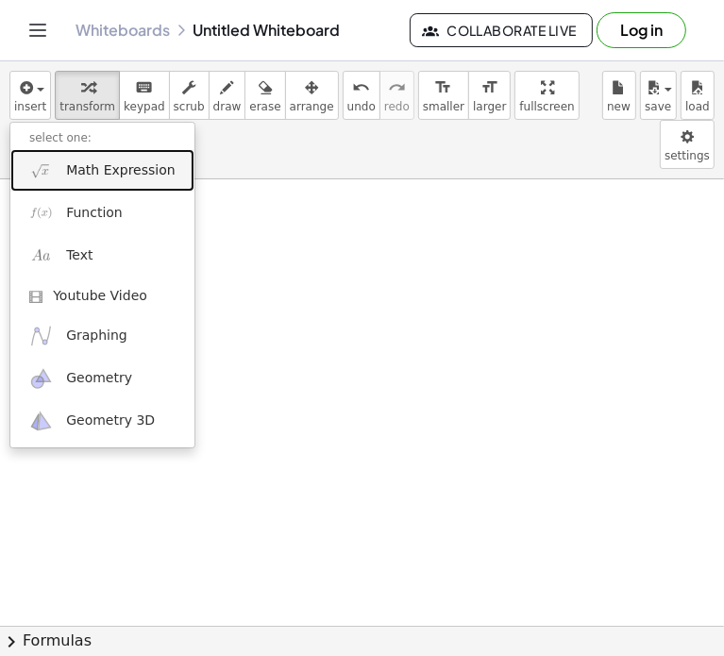
click at [121, 186] on link "Math Expression" at bounding box center [102, 170] width 184 height 42
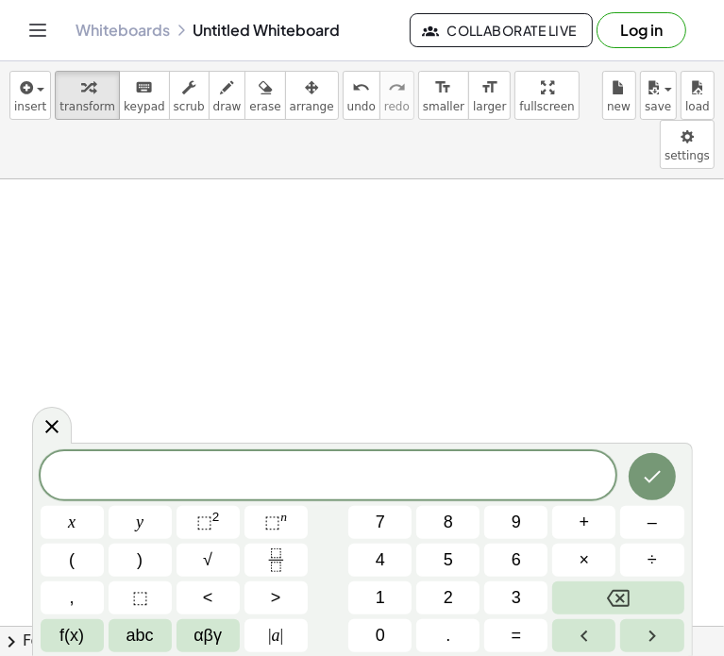
click at [442, 467] on span at bounding box center [329, 476] width 576 height 28
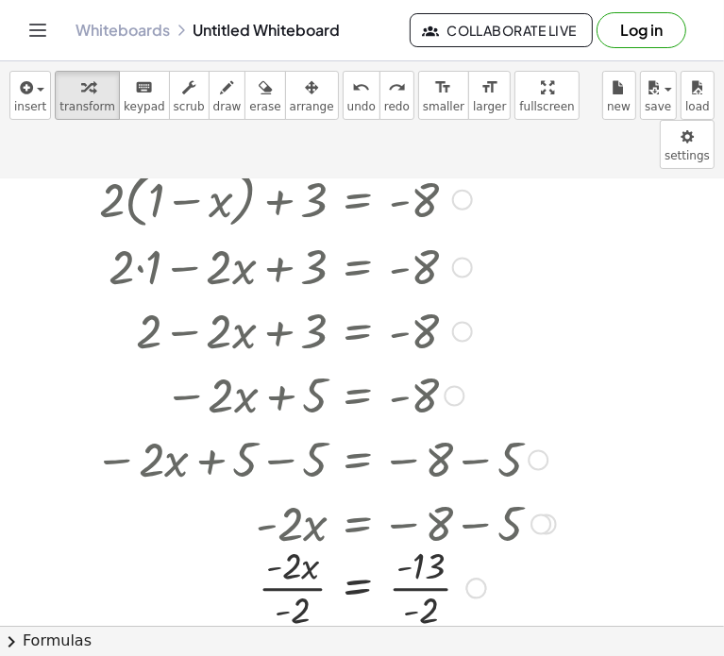
scroll to position [65, 0]
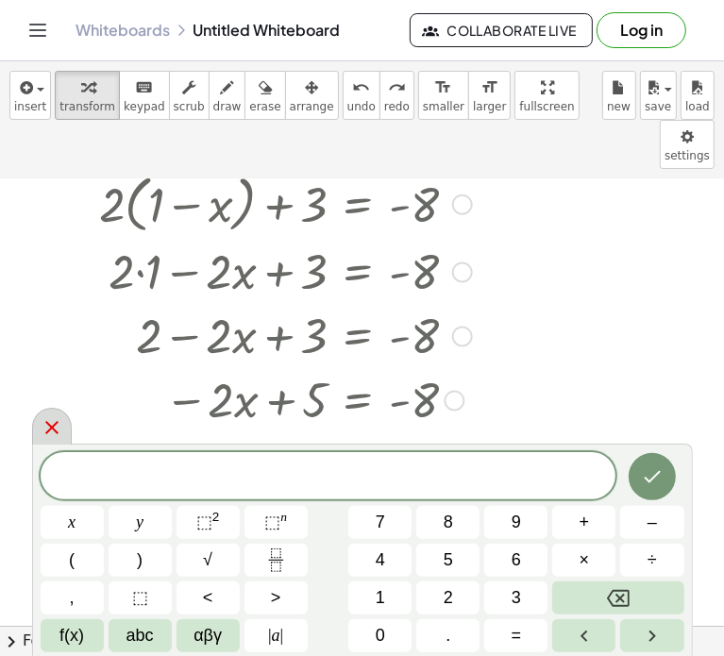
click at [51, 438] on icon at bounding box center [52, 427] width 23 height 23
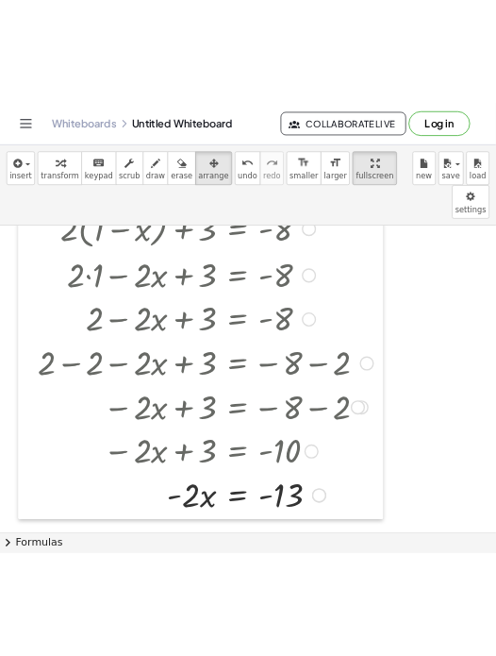
scroll to position [0, 25]
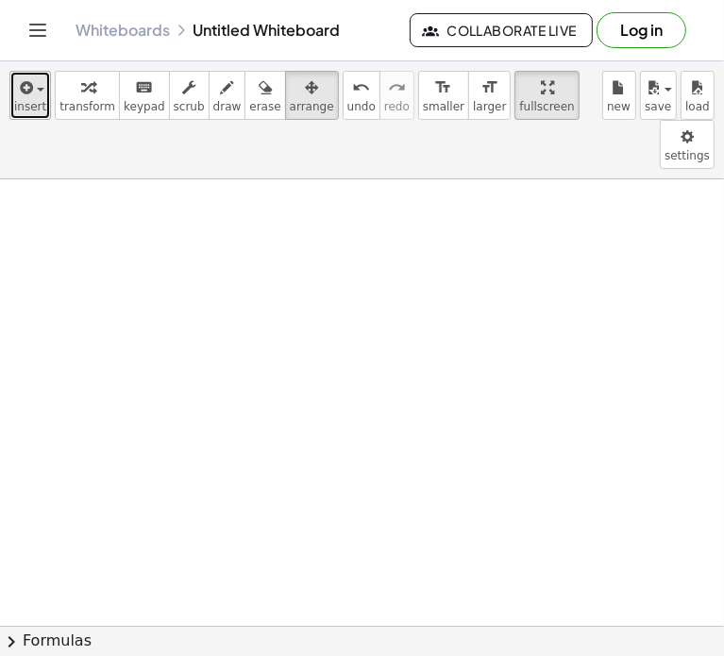
click at [29, 74] on button "insert" at bounding box center [30, 95] width 42 height 49
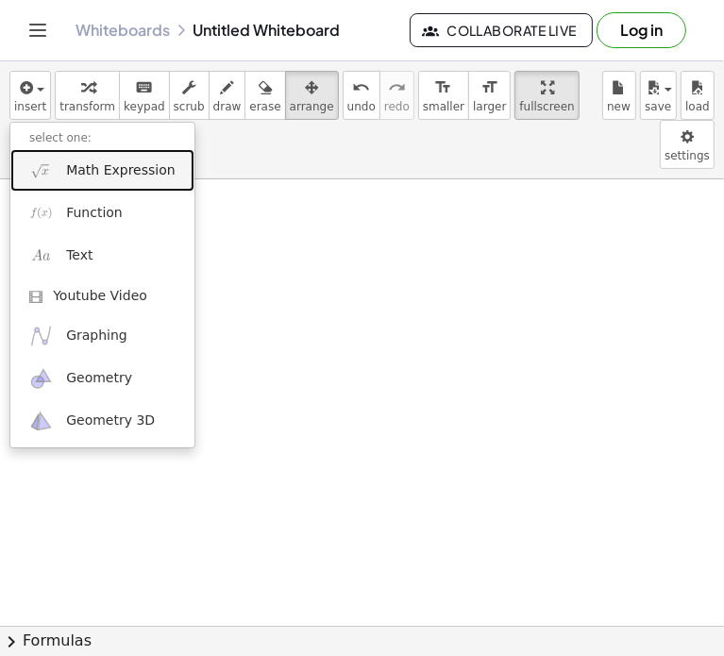
click at [89, 182] on link "Math Expression" at bounding box center [102, 170] width 184 height 42
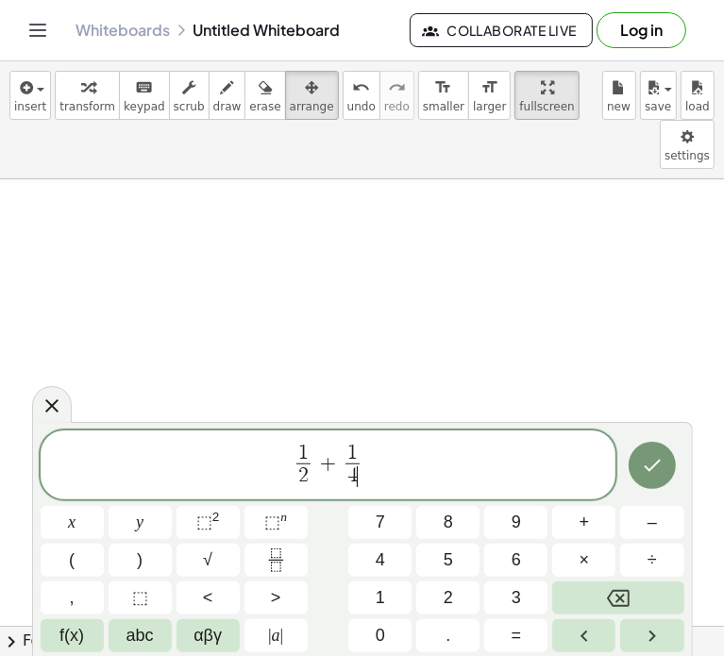
click at [645, 481] on button "Done" at bounding box center [651, 465] width 47 height 47
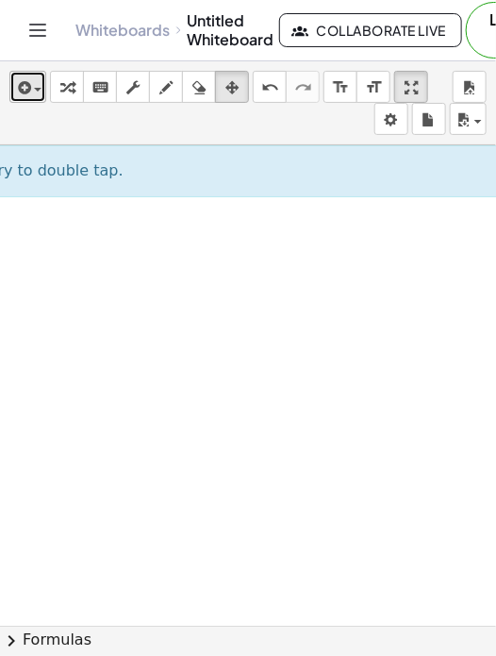
click at [25, 86] on icon "button" at bounding box center [22, 87] width 17 height 23
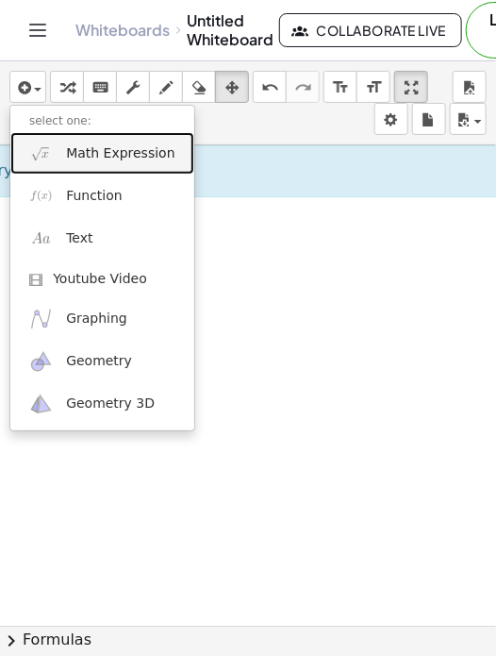
click at [112, 164] on link "Math Expression" at bounding box center [102, 153] width 184 height 42
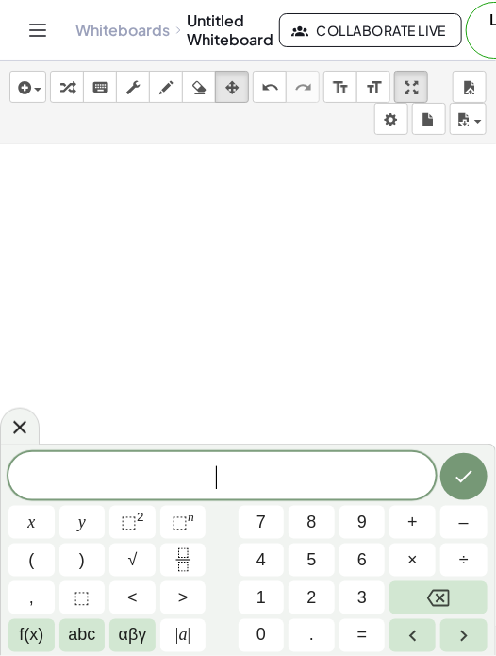
scroll to position [0, 0]
click at [234, 484] on span "​" at bounding box center [221, 477] width 427 height 26
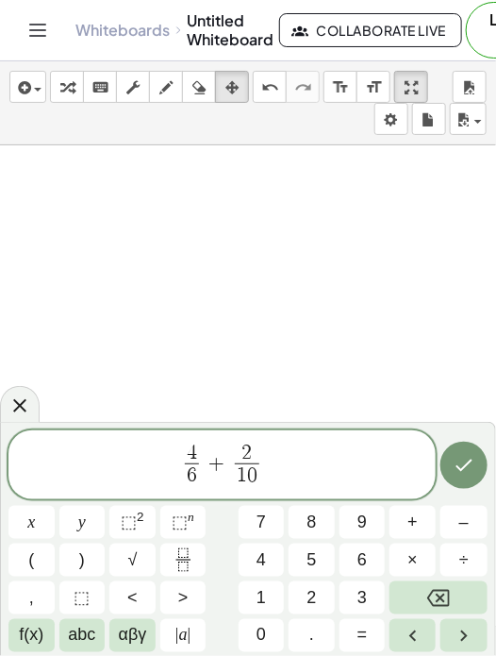
click at [463, 472] on icon "Done" at bounding box center [464, 465] width 23 height 23
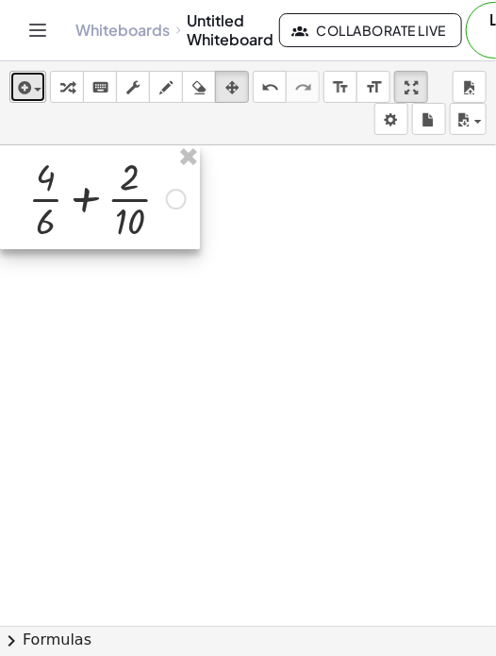
click at [30, 98] on icon "button" at bounding box center [22, 87] width 17 height 23
click at [25, 96] on icon "button" at bounding box center [22, 87] width 17 height 23
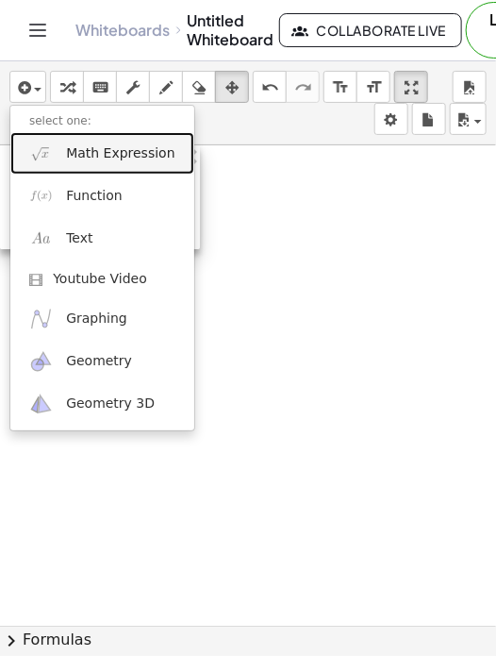
click at [86, 163] on link "Math Expression" at bounding box center [102, 153] width 184 height 42
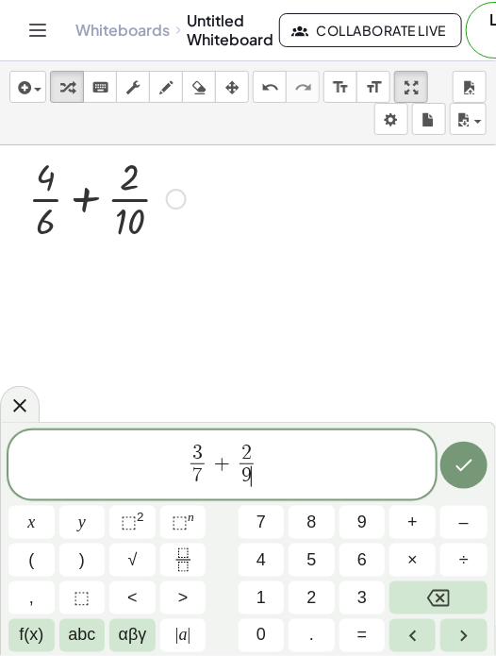
click at [495, 463] on div "3 7 ​ + 2 9 ​ ​ x y ⬚ 2 ⬚ n 7 8 9 + – ( ) √ 4 5 6 × ÷ , ⬚ < > 1 2 3 f(x) abc αβ…" at bounding box center [248, 539] width 496 height 235
click at [463, 467] on icon "Done" at bounding box center [464, 465] width 23 height 23
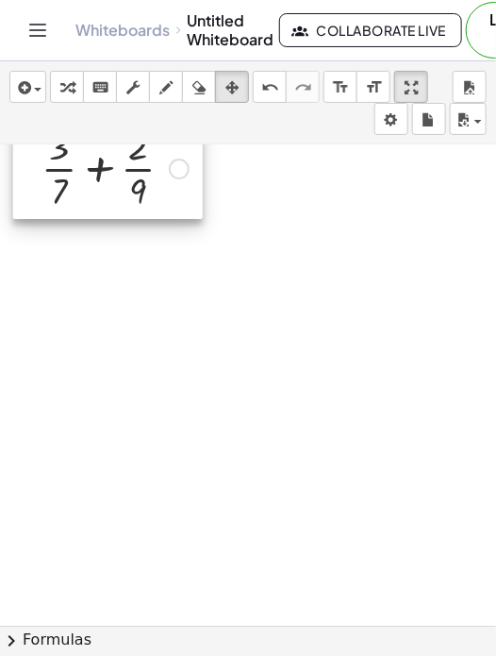
scroll to position [0, 252]
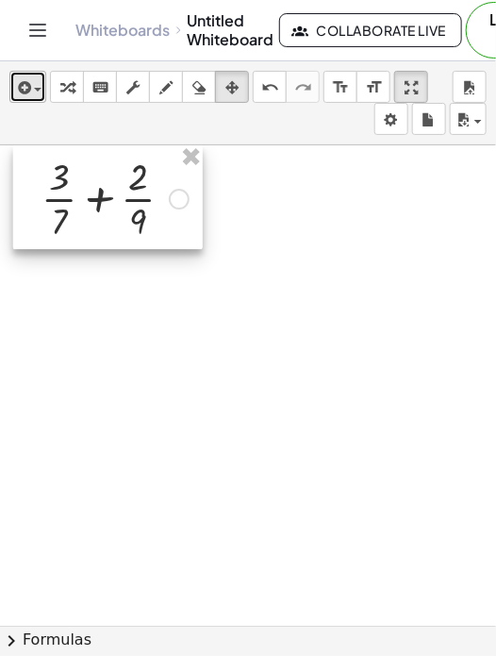
click at [38, 91] on span "button" at bounding box center [38, 90] width 8 height 4
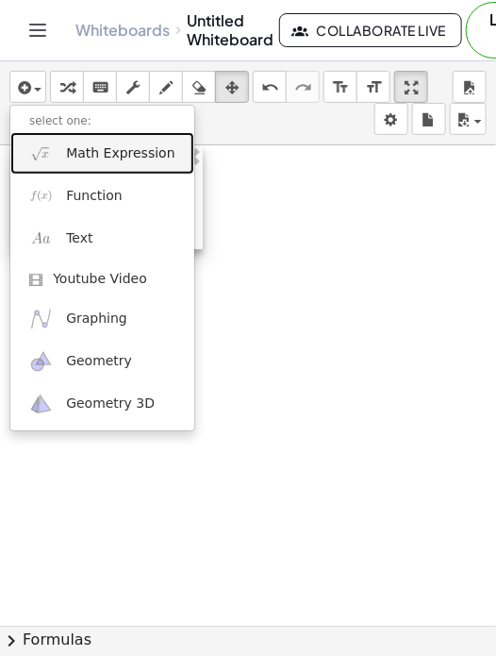
click at [117, 153] on span "Math Expression" at bounding box center [120, 153] width 109 height 19
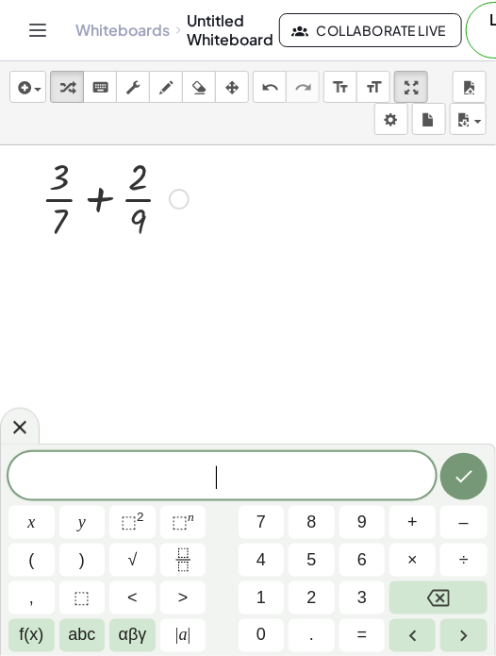
click at [256, 472] on span "​" at bounding box center [221, 477] width 427 height 26
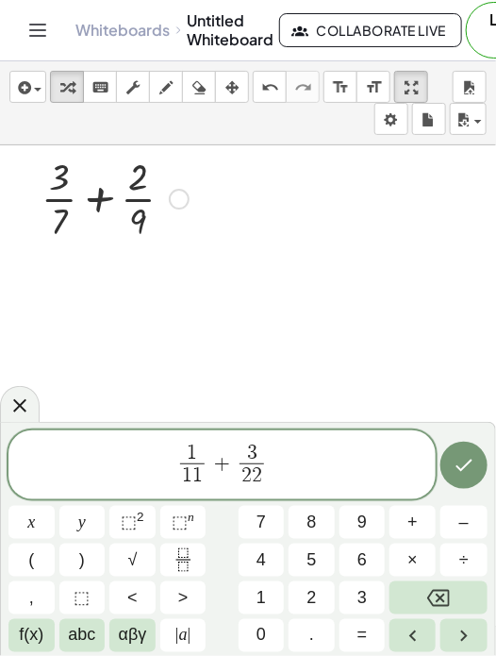
click at [453, 476] on icon "Done" at bounding box center [464, 465] width 23 height 23
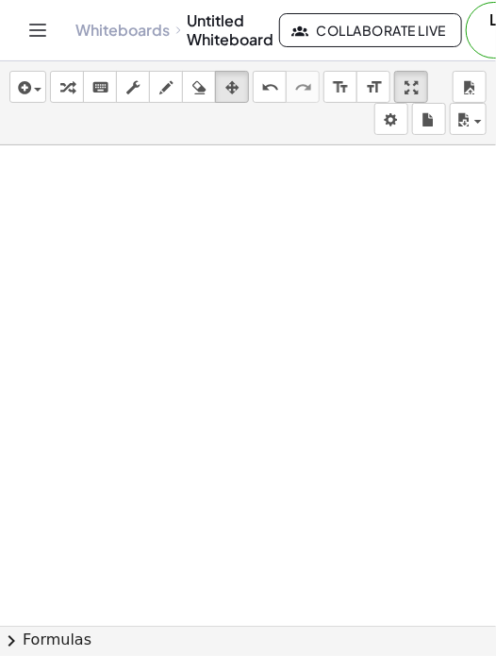
scroll to position [0, 966]
click at [30, 92] on icon "button" at bounding box center [22, 87] width 17 height 23
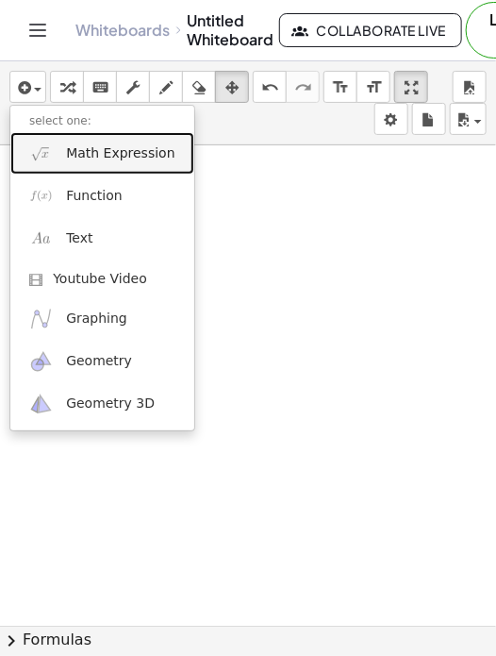
click at [101, 164] on link "Math Expression" at bounding box center [102, 153] width 184 height 42
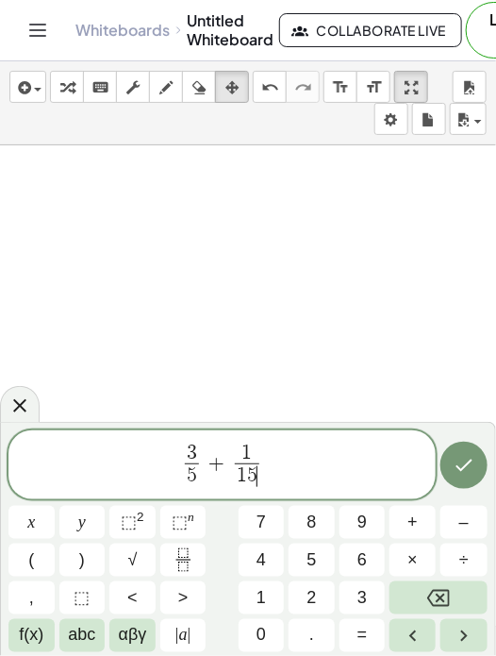
click at [457, 484] on button "Done" at bounding box center [464, 465] width 47 height 47
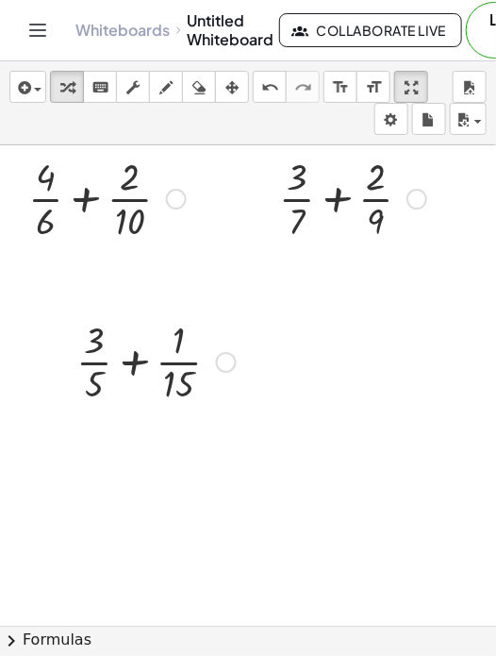
scroll to position [0, 0]
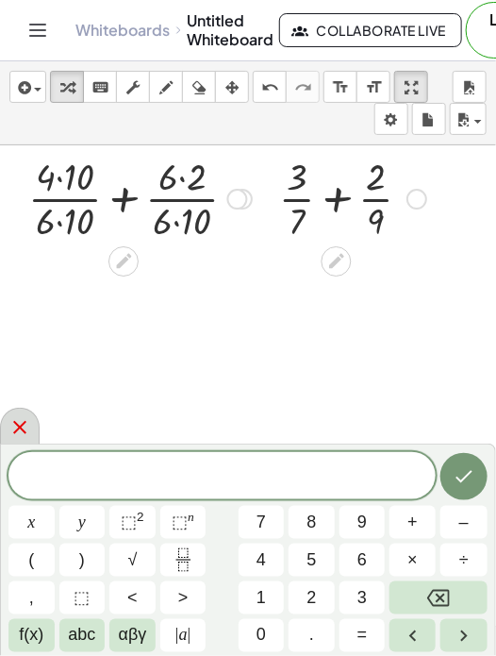
click at [15, 427] on icon at bounding box center [19, 427] width 23 height 23
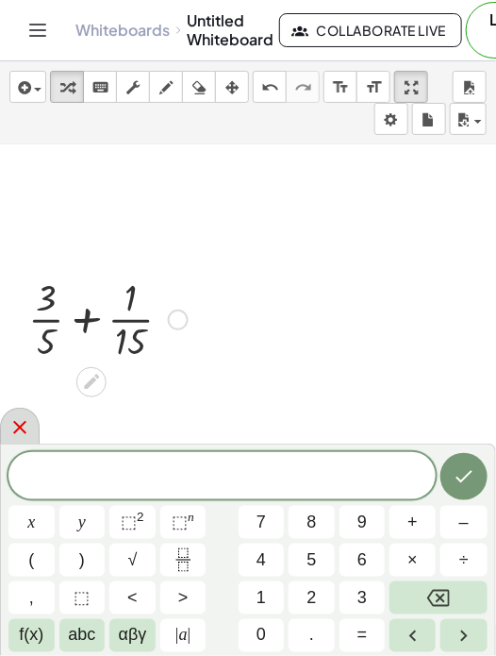
scroll to position [171, 0]
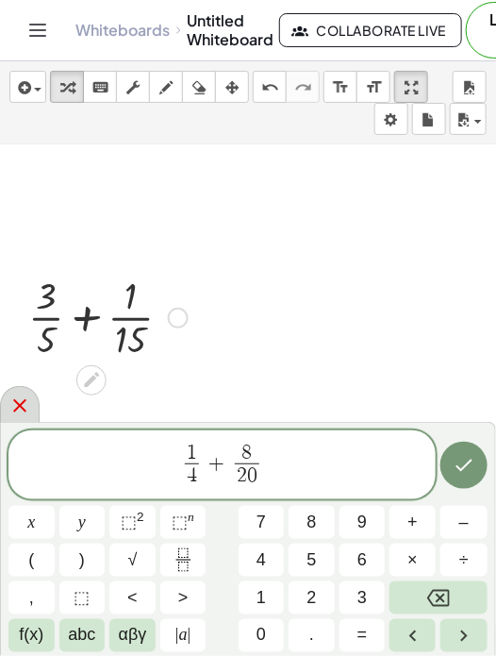
click at [464, 463] on icon "Done" at bounding box center [464, 465] width 23 height 23
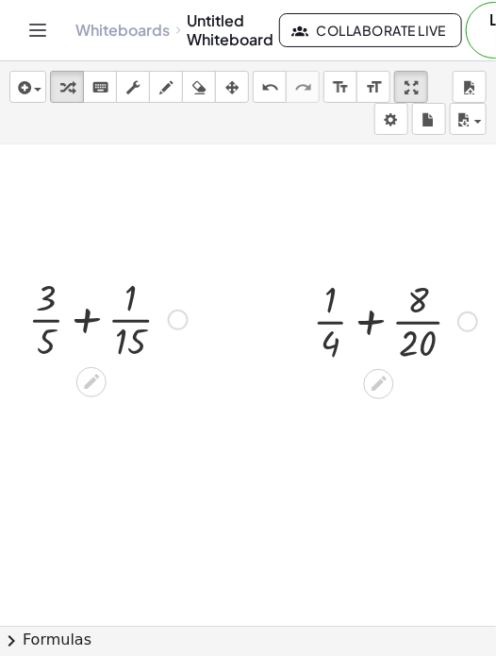
scroll to position [0, 0]
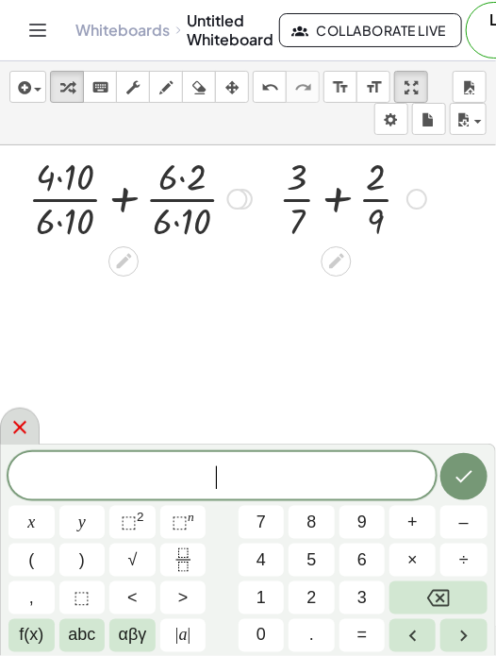
click at [17, 436] on icon at bounding box center [19, 427] width 23 height 23
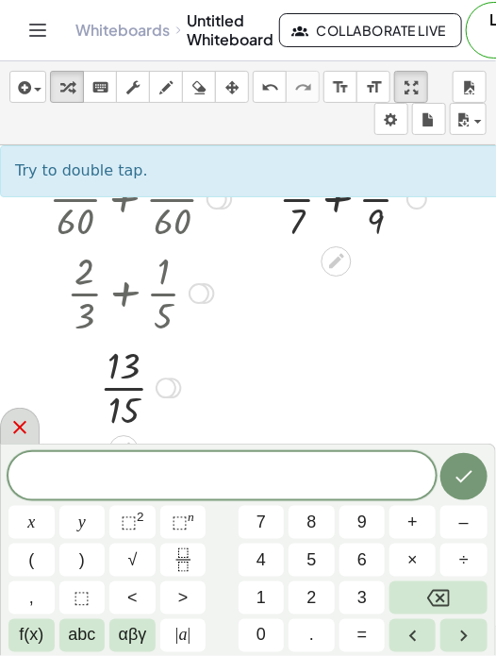
click at [26, 432] on icon at bounding box center [19, 427] width 23 height 23
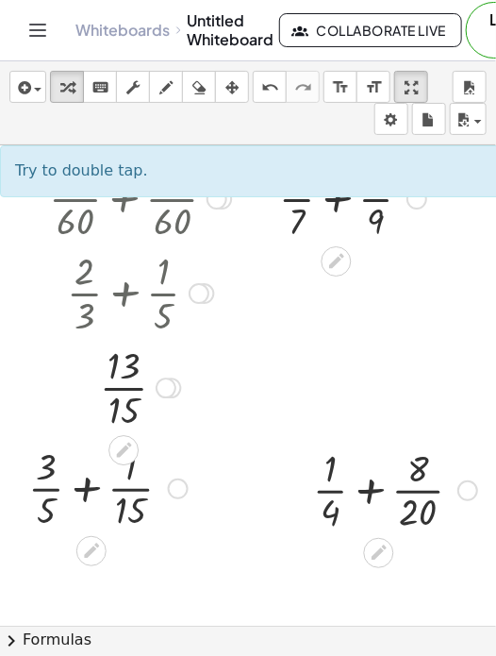
click at [245, 394] on div "+ · 4 · 6 + · 2 · 10 + · 4 · [DATE] + · 6 · [DATE] + · 40 · 6 · 10 + · 6 · [DAT…" at bounding box center [133, 291] width 225 height 293
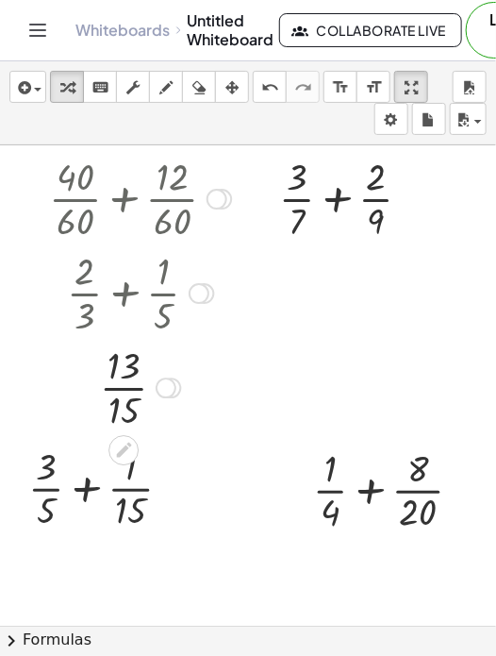
click at [110, 387] on div at bounding box center [140, 386] width 201 height 94
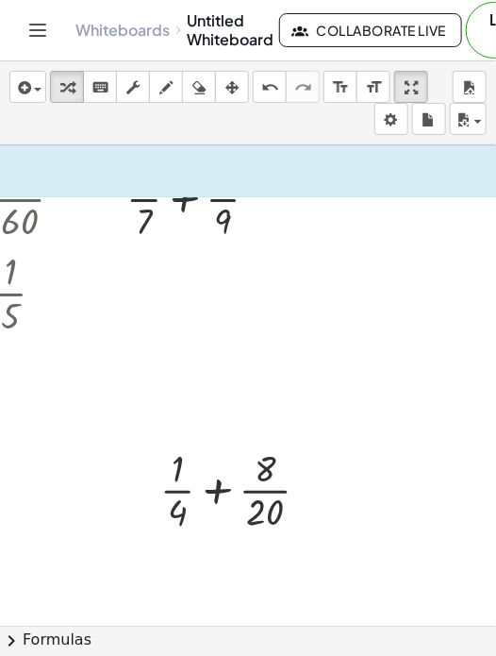
scroll to position [0, 157]
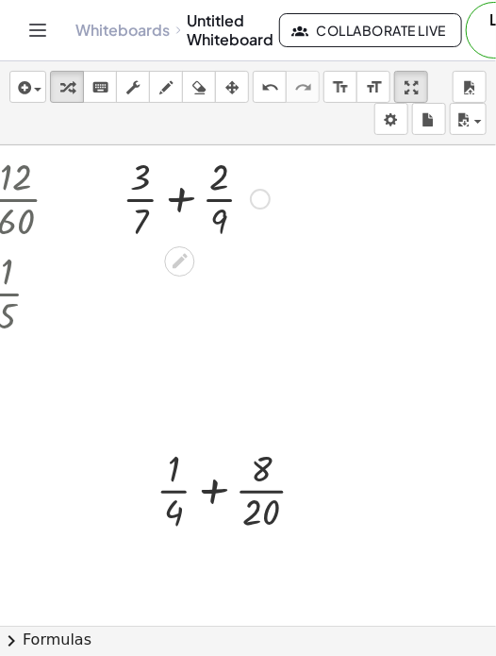
click at [178, 199] on div at bounding box center [196, 197] width 166 height 94
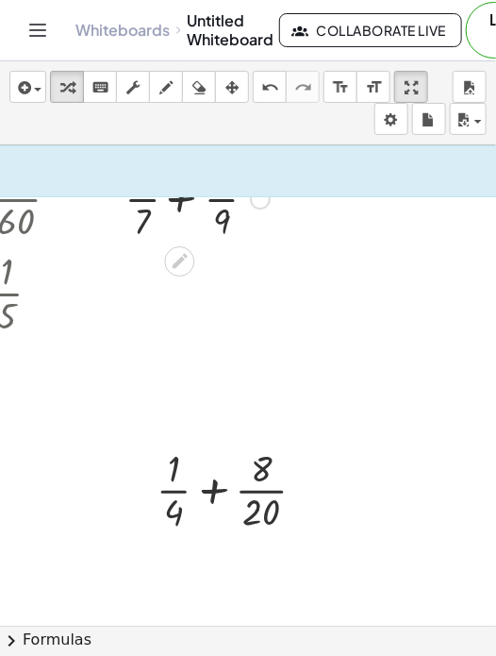
click at [178, 199] on div at bounding box center [196, 197] width 166 height 94
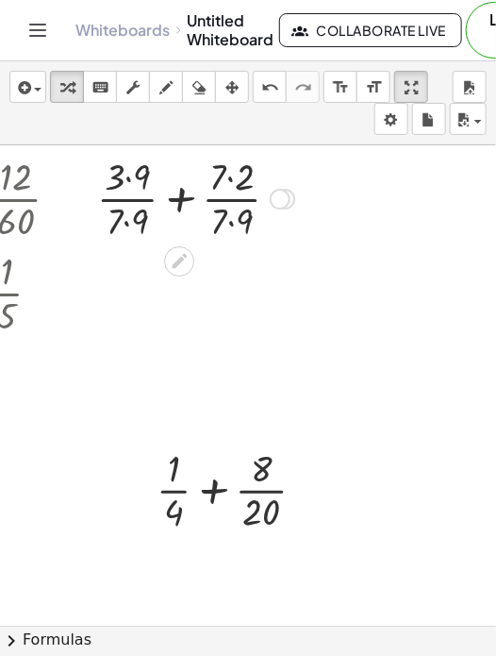
click at [117, 172] on div at bounding box center [196, 197] width 217 height 94
click at [239, 182] on div at bounding box center [196, 197] width 217 height 94
click at [134, 179] on div at bounding box center [197, 197] width 214 height 94
click at [136, 226] on div at bounding box center [197, 197] width 210 height 94
click at [227, 226] on div at bounding box center [196, 197] width 209 height 94
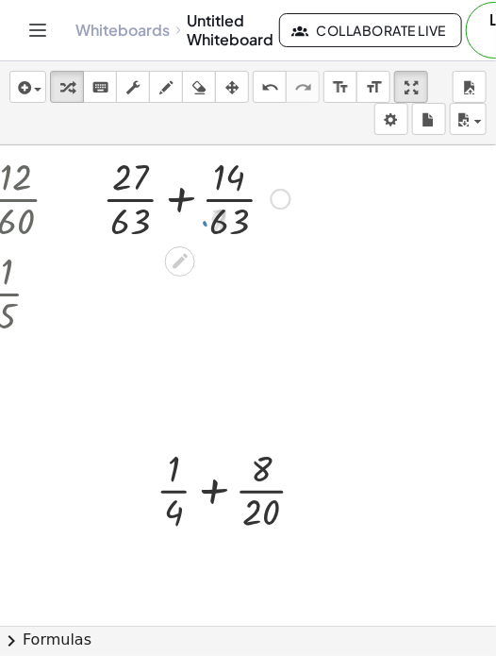
click at [178, 201] on div at bounding box center [196, 197] width 207 height 94
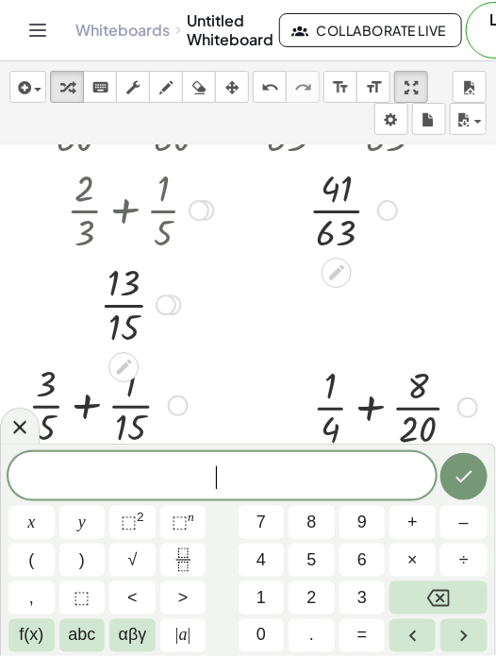
scroll to position [79, 0]
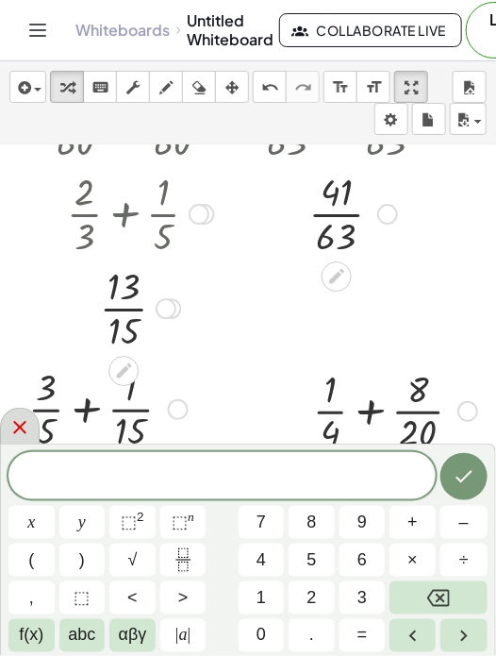
click at [16, 427] on icon at bounding box center [19, 427] width 23 height 23
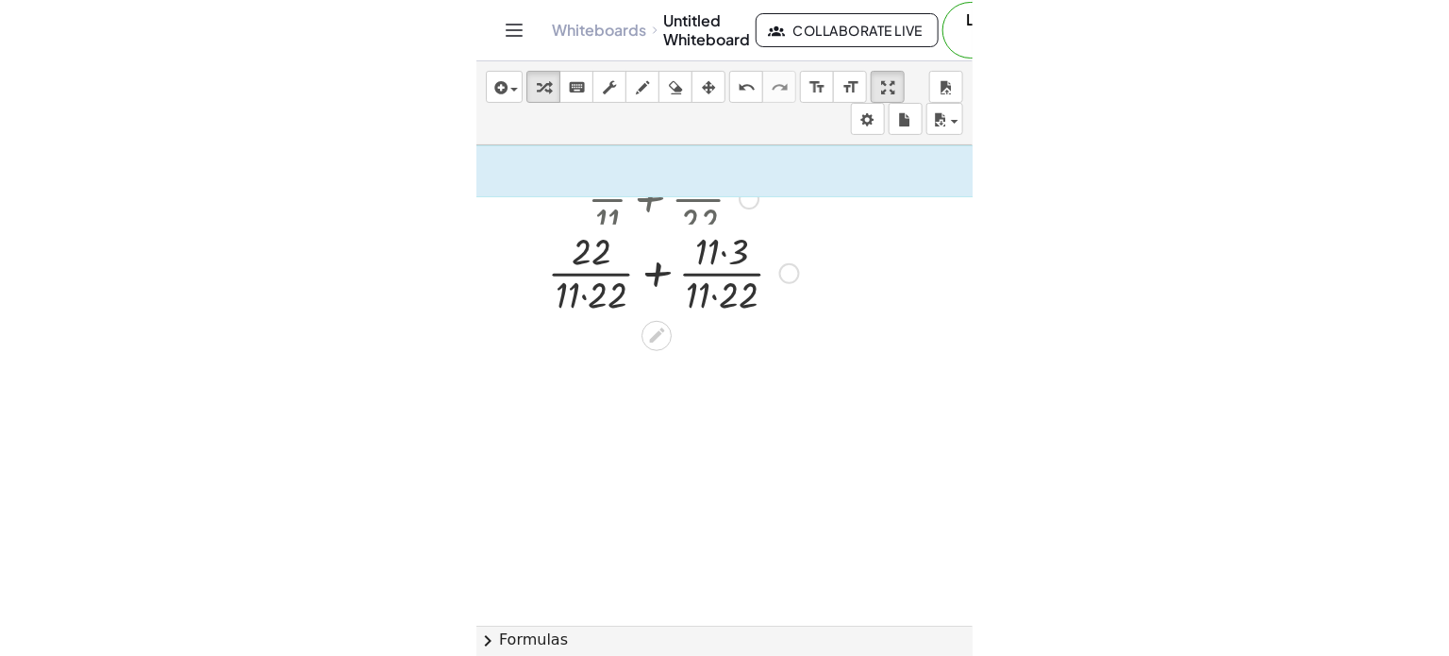
scroll to position [0, 577]
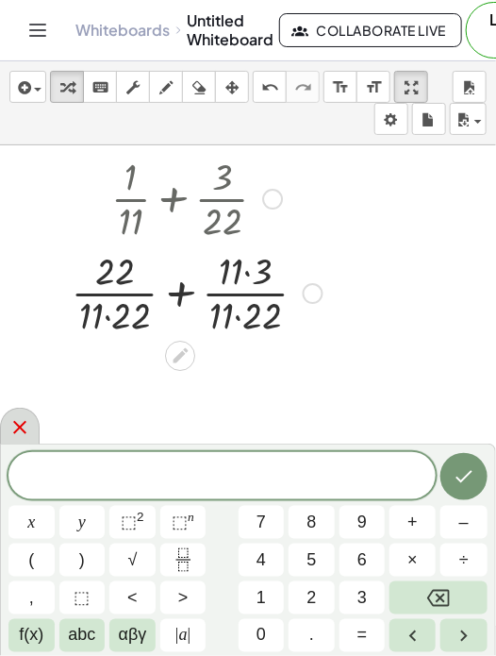
click at [19, 433] on icon at bounding box center [19, 427] width 23 height 23
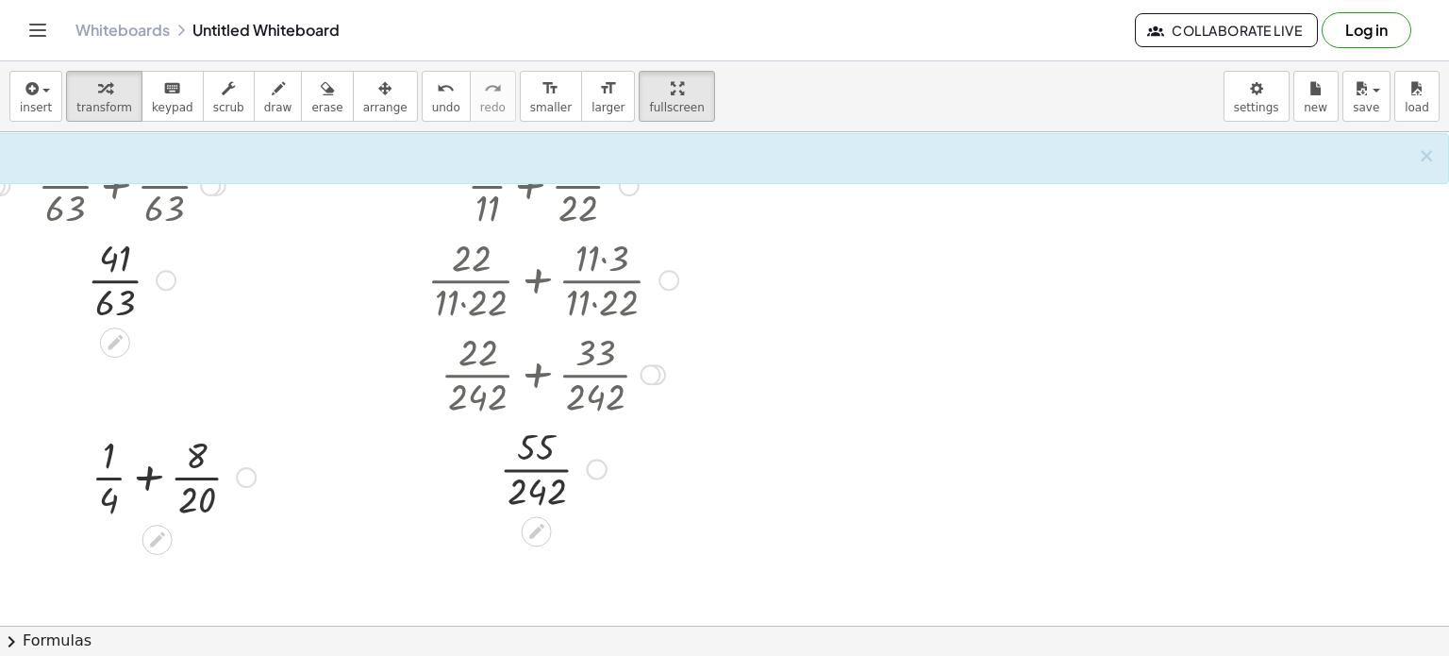
scroll to position [0, 236]
